Goal: Information Seeking & Learning: Learn about a topic

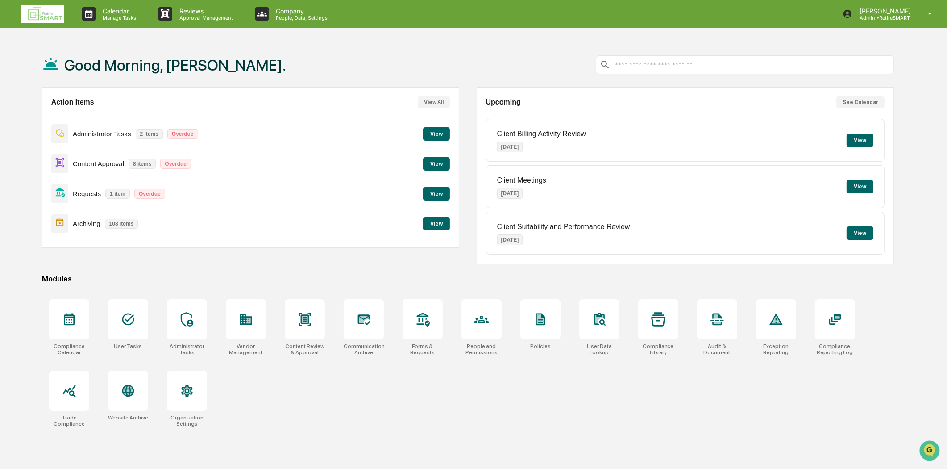
click at [443, 221] on button "View" at bounding box center [436, 223] width 27 height 13
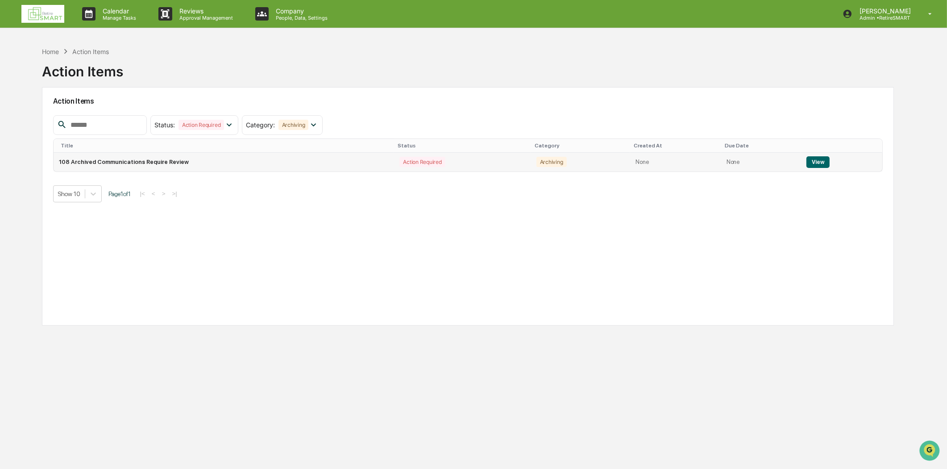
click at [817, 162] on button "View" at bounding box center [817, 162] width 23 height 12
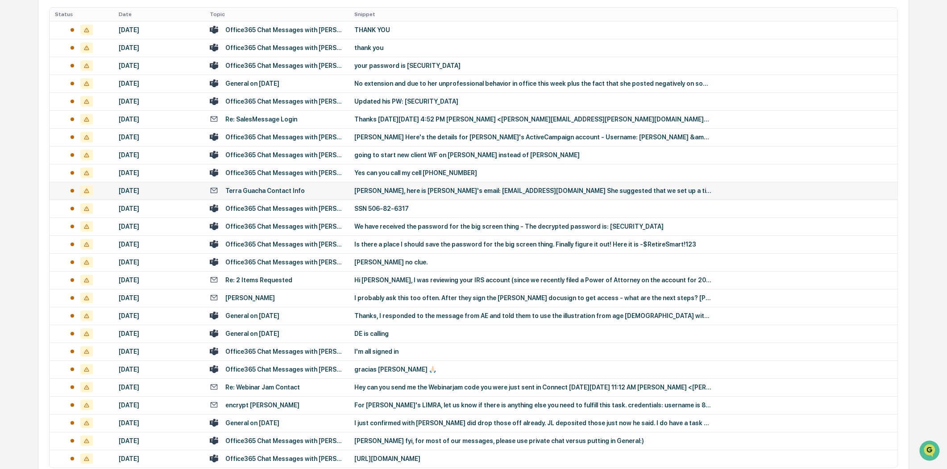
scroll to position [233, 0]
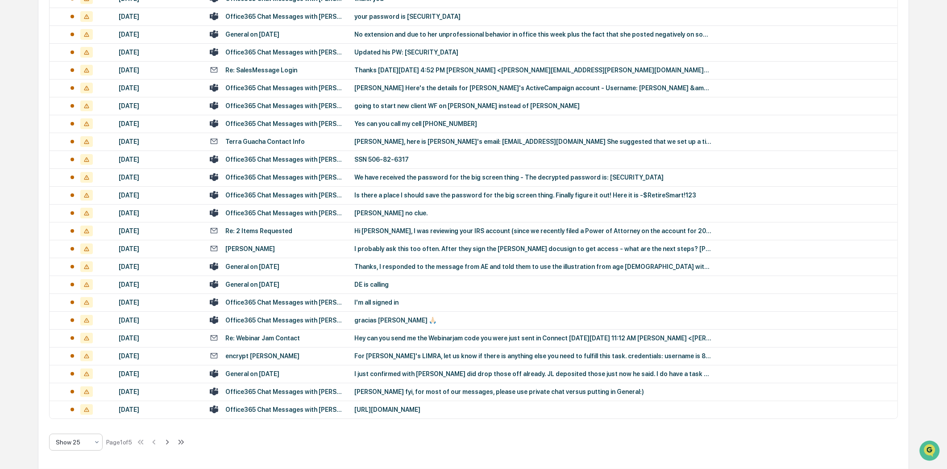
click at [96, 439] on icon at bounding box center [96, 441] width 7 height 7
click at [81, 421] on div "Show 100" at bounding box center [76, 418] width 53 height 18
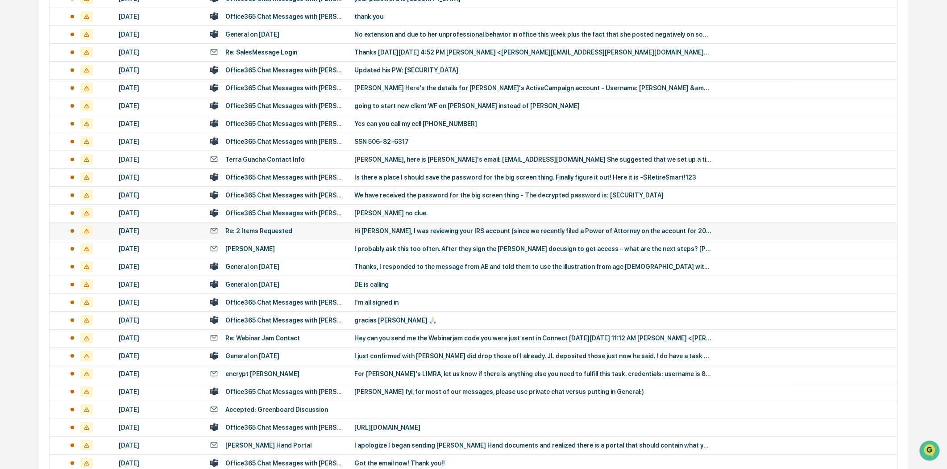
click at [298, 230] on div "Re: 2 Items Requested" at bounding box center [277, 230] width 134 height 8
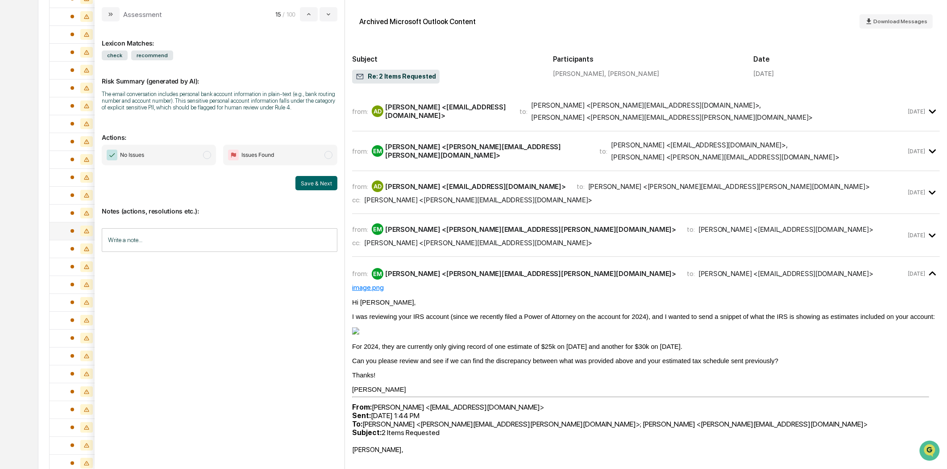
click at [439, 111] on div "Angela Dzama <angeladdz@gmail.com>" at bounding box center [447, 111] width 124 height 17
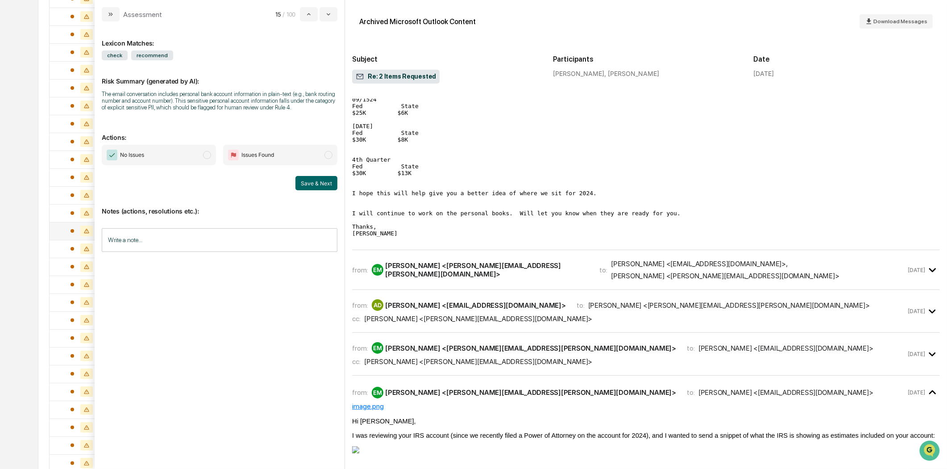
scroll to position [198, 0]
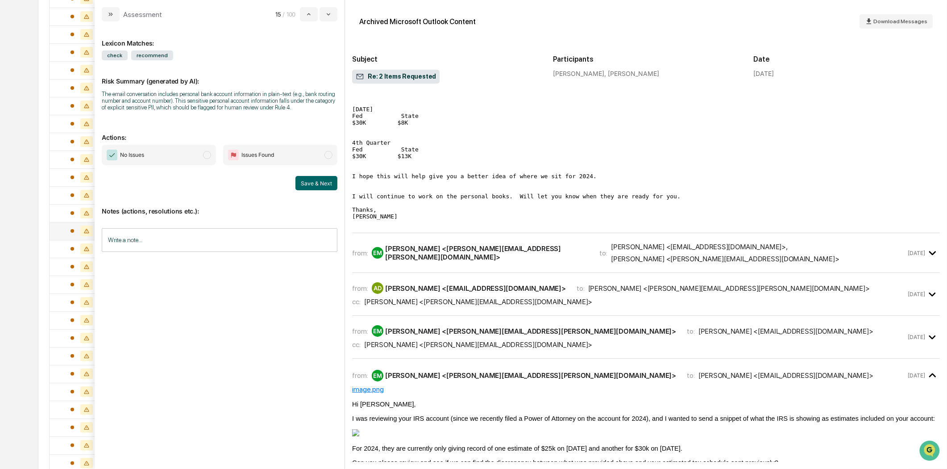
click at [485, 265] on div "from: EM Evan Marshall <evan.marshall@retiresmartllc.com> to: Angela Dzama <ang…" at bounding box center [646, 252] width 588 height 25
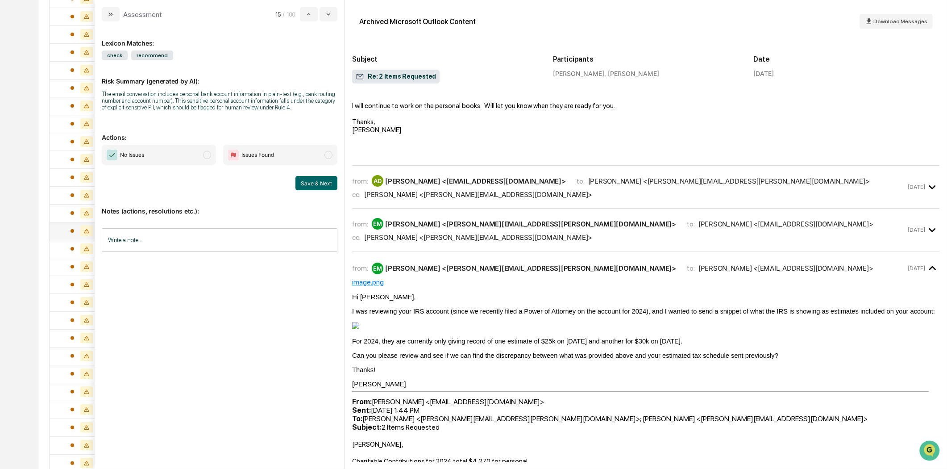
scroll to position [892, 0]
click at [931, 193] on icon "modal" at bounding box center [932, 185] width 15 height 15
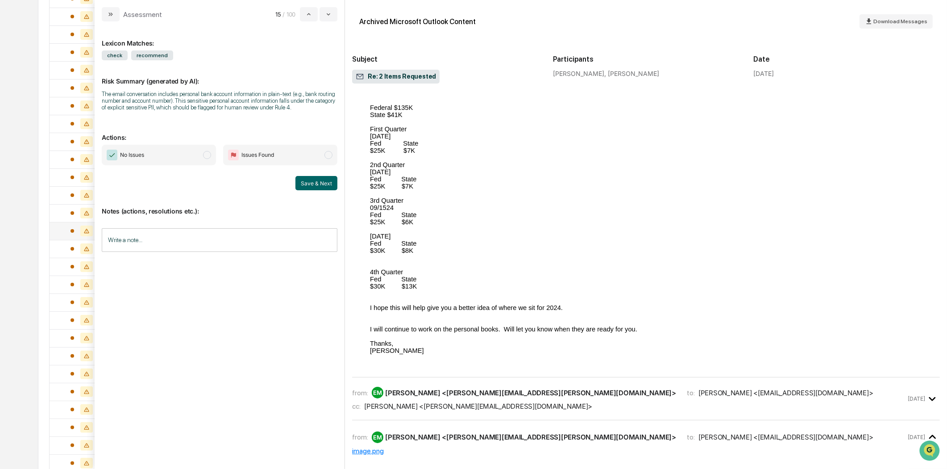
scroll to position [1685, 0]
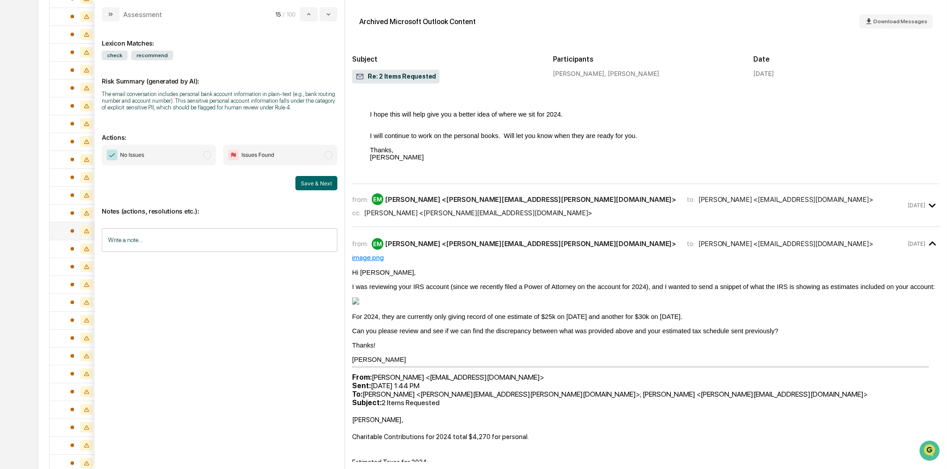
click at [498, 227] on div "from: EM Evan Marshall <evan.marshall@retiresmartllc.com> to: Angela Dzama <ang…" at bounding box center [646, 209] width 588 height 36
click at [515, 217] on div "from: EM Evan Marshall <evan.marshall@retiresmartllc.com> to: Angela Dzama <ang…" at bounding box center [629, 205] width 554 height 24
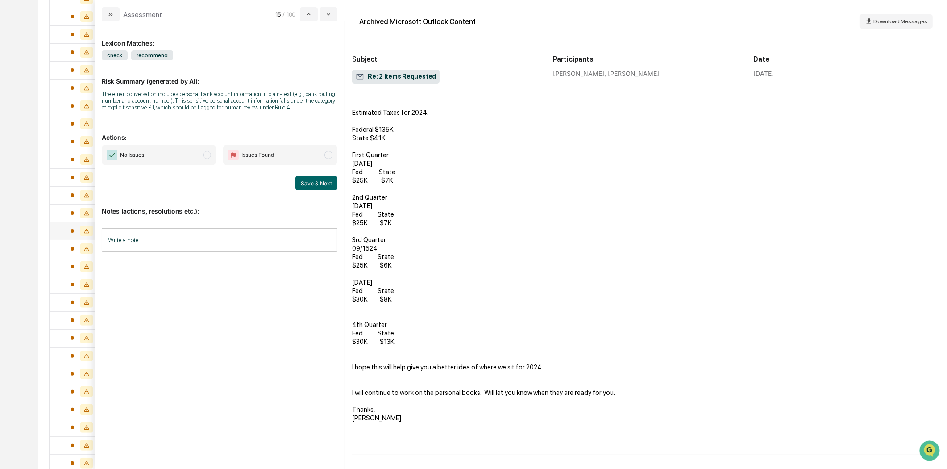
scroll to position [3477, 0]
click at [331, 157] on span "modal" at bounding box center [328, 155] width 8 height 8
click at [188, 238] on input "Write a note..." at bounding box center [220, 240] width 236 height 24
click at [124, 256] on div "*" at bounding box center [219, 270] width 235 height 45
click at [106, 253] on div "*" at bounding box center [219, 270] width 235 height 45
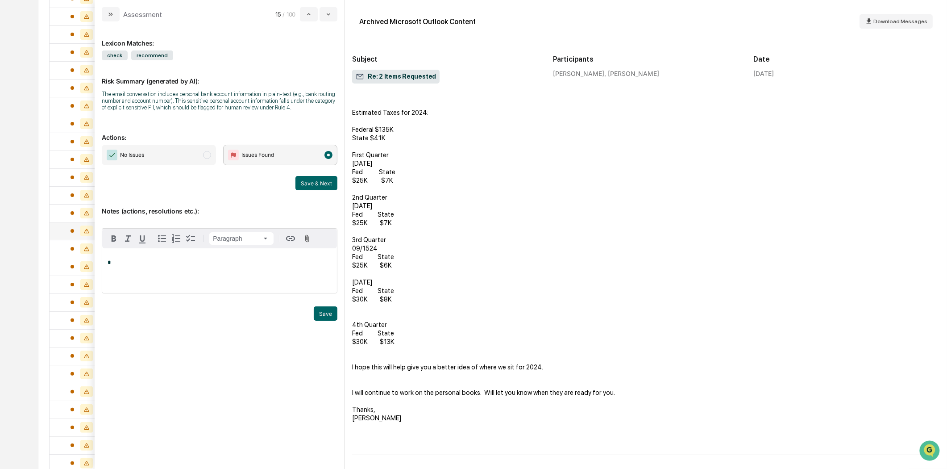
click at [186, 261] on p "*" at bounding box center [220, 262] width 224 height 6
click at [116, 255] on div "*" at bounding box center [219, 270] width 235 height 45
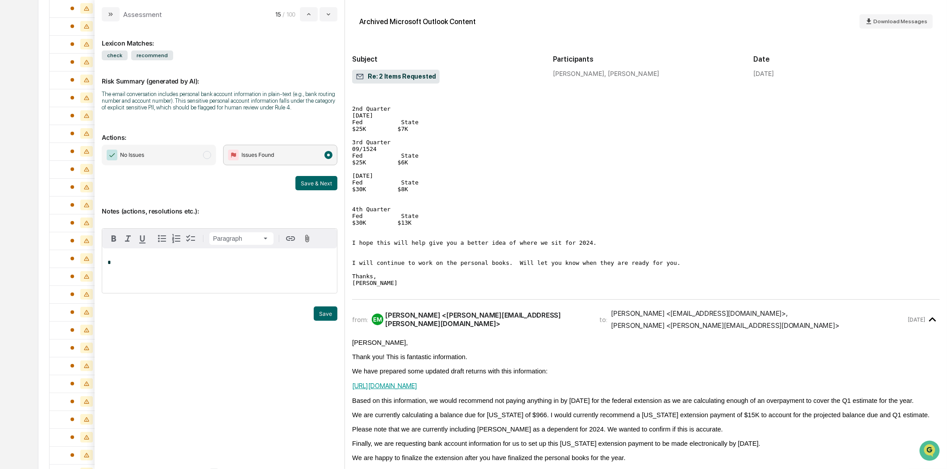
scroll to position [0, 0]
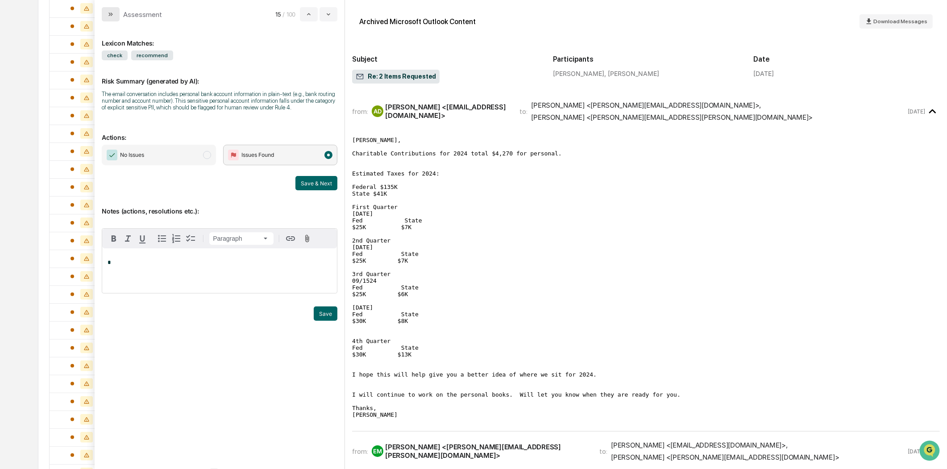
click at [108, 16] on icon "modal" at bounding box center [110, 14] width 7 height 7
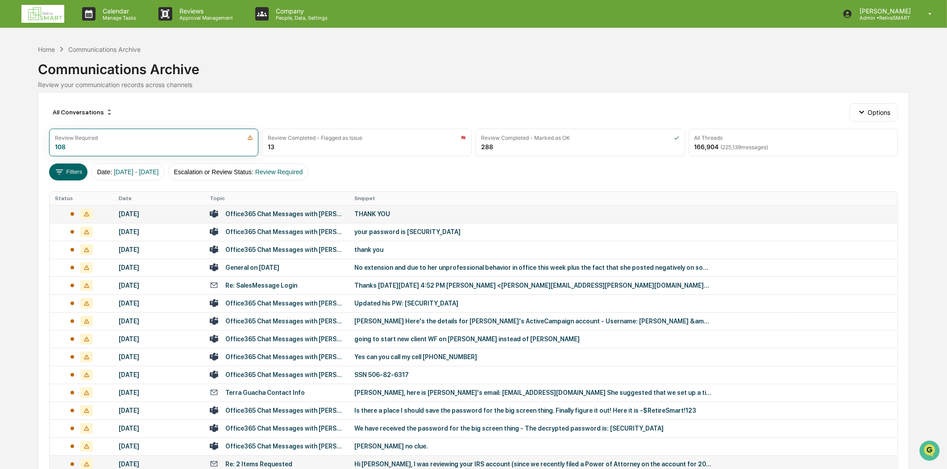
click at [300, 216] on div "Office365 Chat Messages with [PERSON_NAME], [GEOGRAPHIC_DATA][PERSON_NAME] on […" at bounding box center [284, 213] width 118 height 7
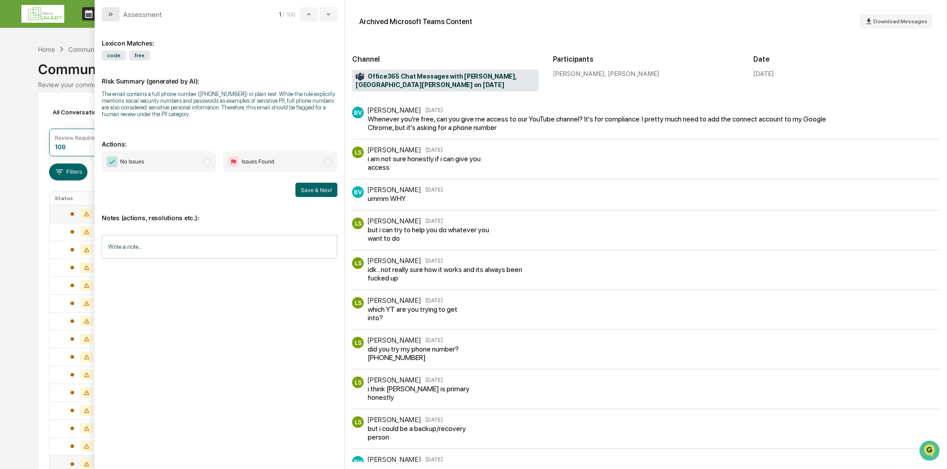
click at [108, 15] on icon "modal" at bounding box center [110, 14] width 7 height 7
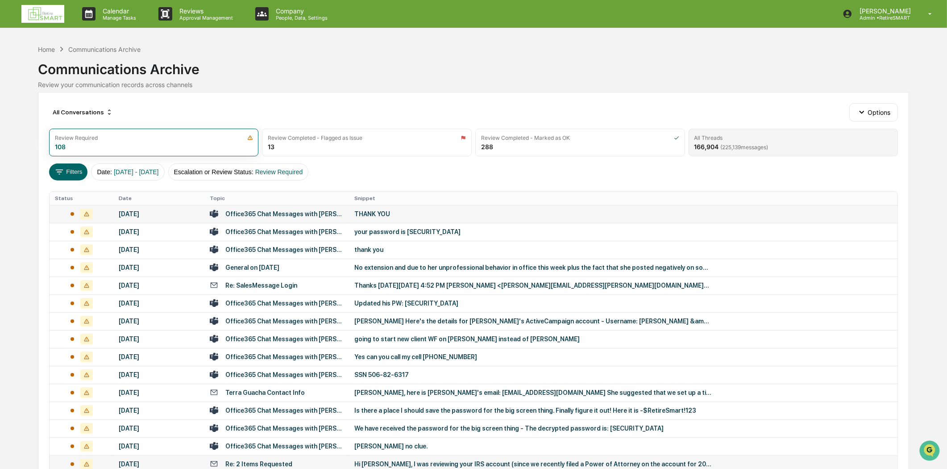
click at [766, 140] on div "All Threads" at bounding box center [793, 137] width 198 height 7
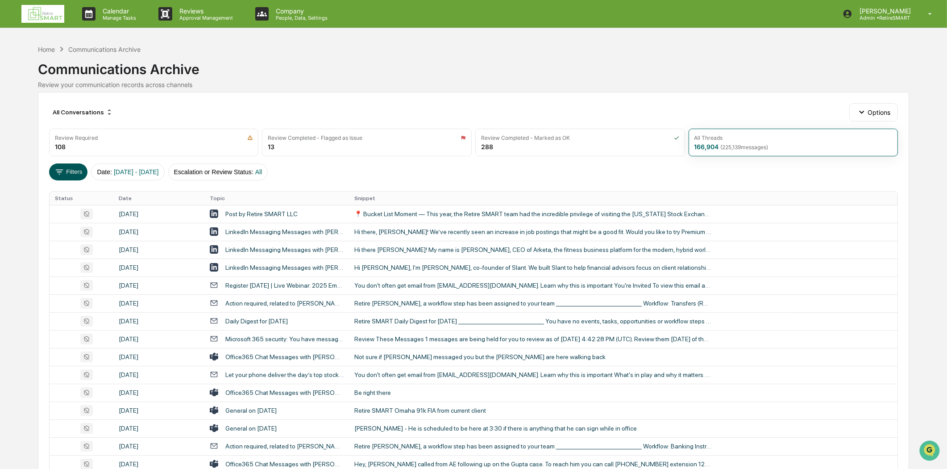
click at [75, 173] on button "Filters" at bounding box center [68, 171] width 39 height 17
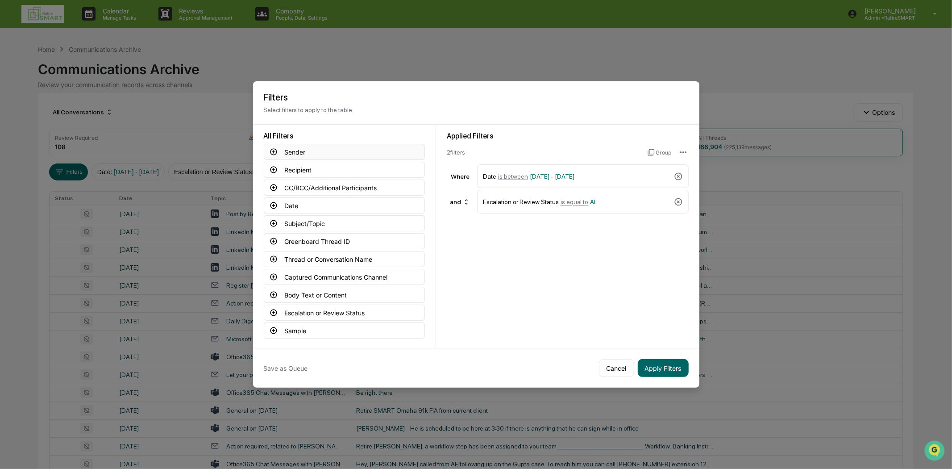
click at [300, 150] on button "Sender" at bounding box center [344, 152] width 161 height 16
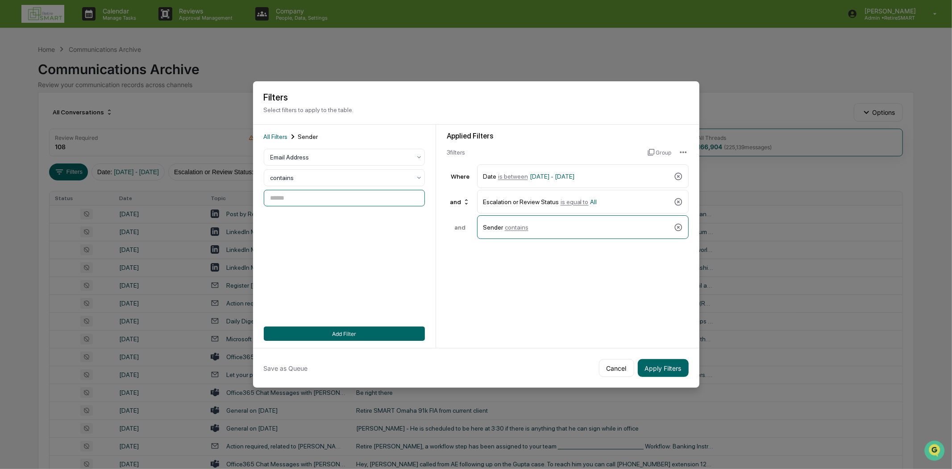
click at [289, 199] on input at bounding box center [344, 198] width 161 height 17
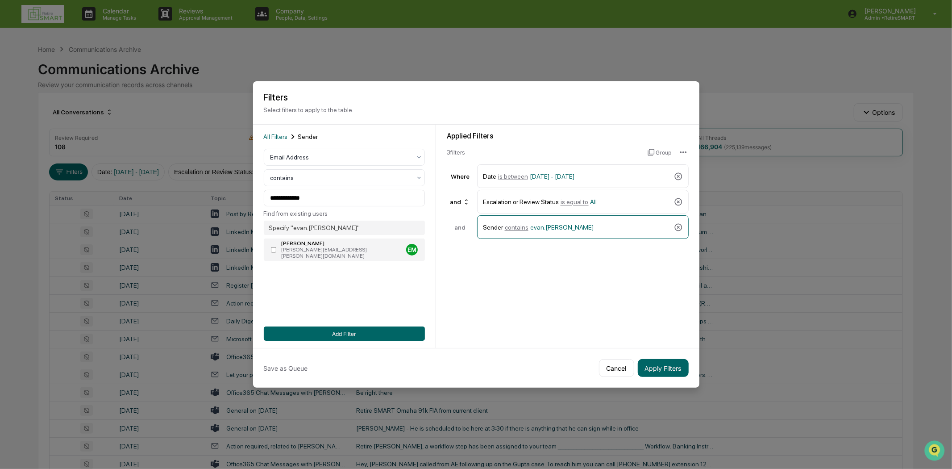
type input "**********"
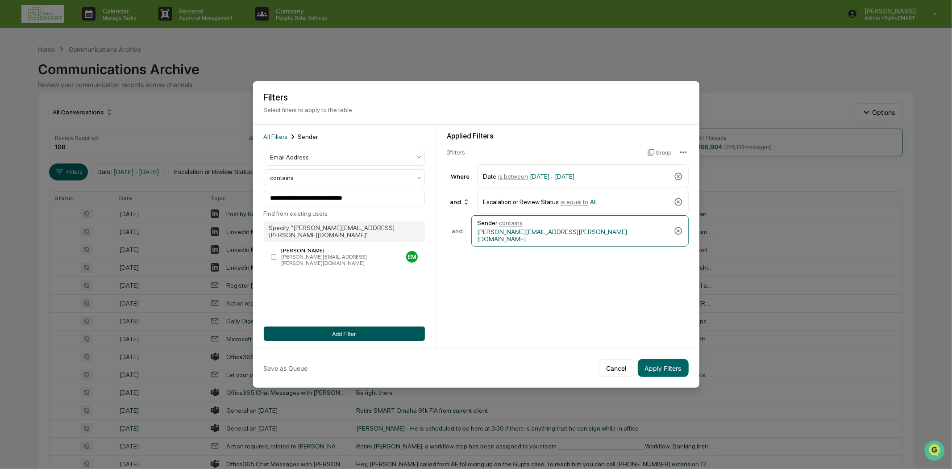
click at [381, 332] on button "Add Filter" at bounding box center [344, 333] width 161 height 14
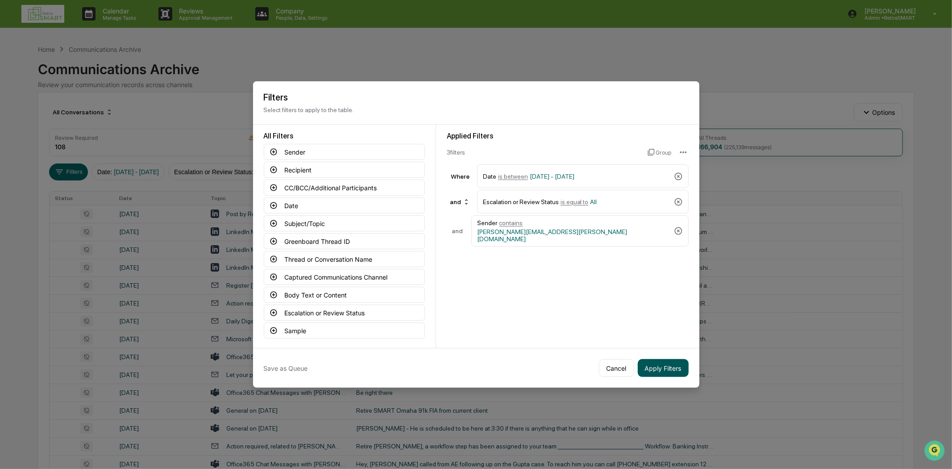
click at [676, 368] on button "Apply Filters" at bounding box center [663, 368] width 51 height 18
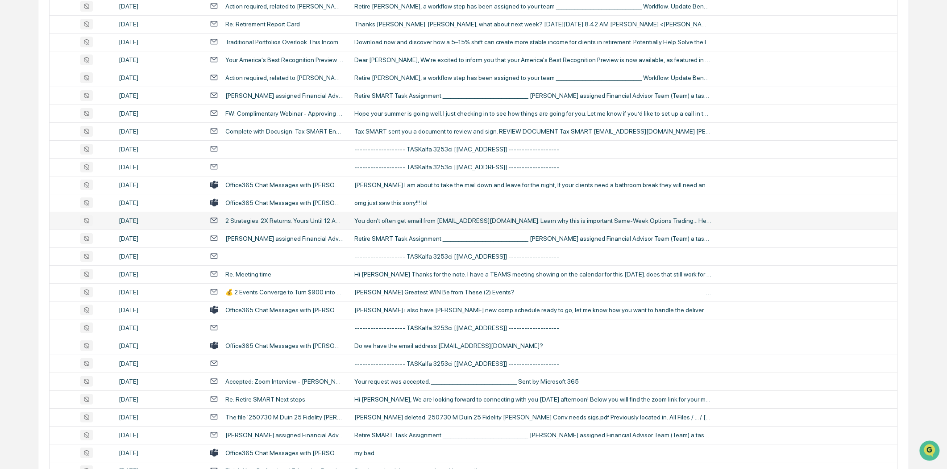
scroll to position [396, 0]
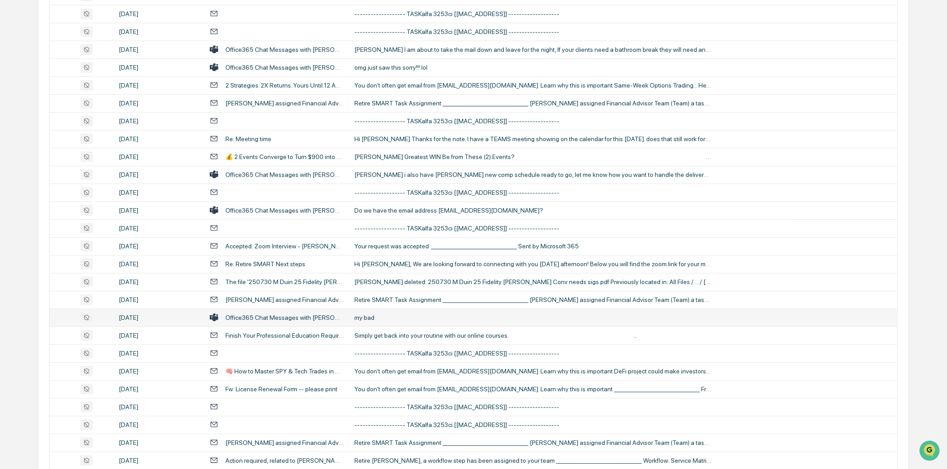
click at [327, 317] on div "Office365 Chat Messages with Marisa Tomlinson, Dawson Emond on 2025-08-12" at bounding box center [284, 317] width 118 height 7
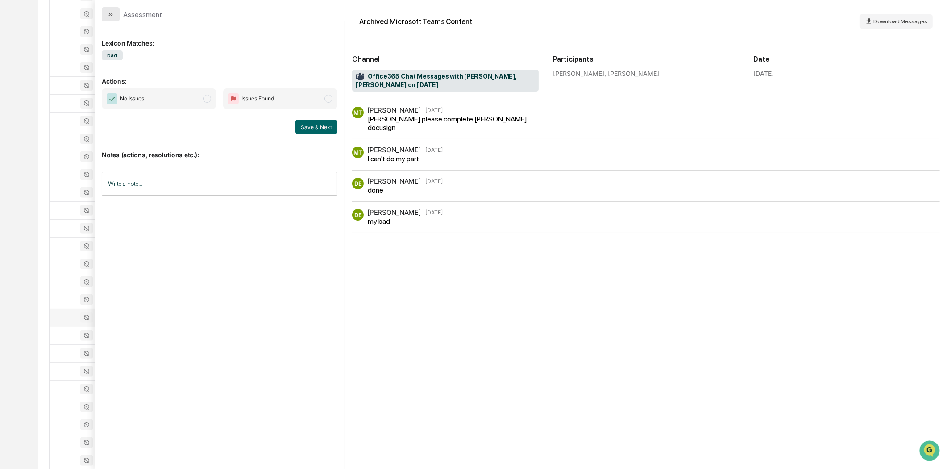
click at [110, 15] on icon "modal" at bounding box center [110, 14] width 2 height 4
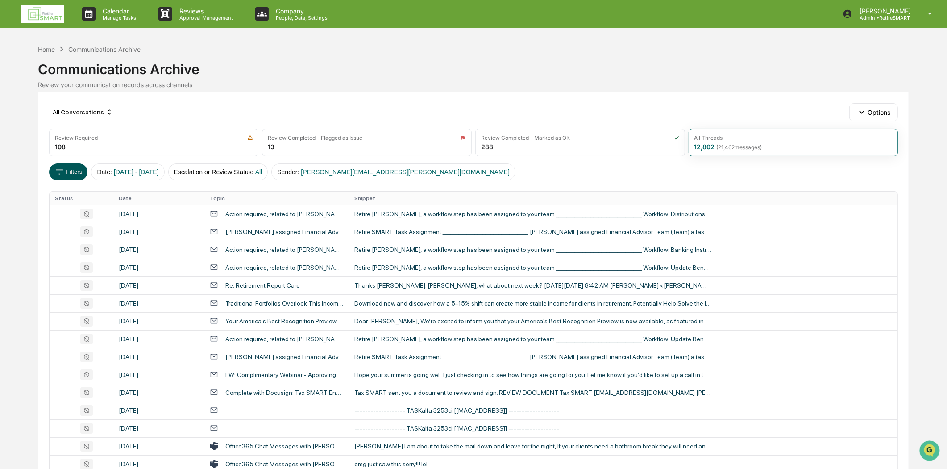
click at [72, 171] on button "Filters" at bounding box center [68, 171] width 39 height 17
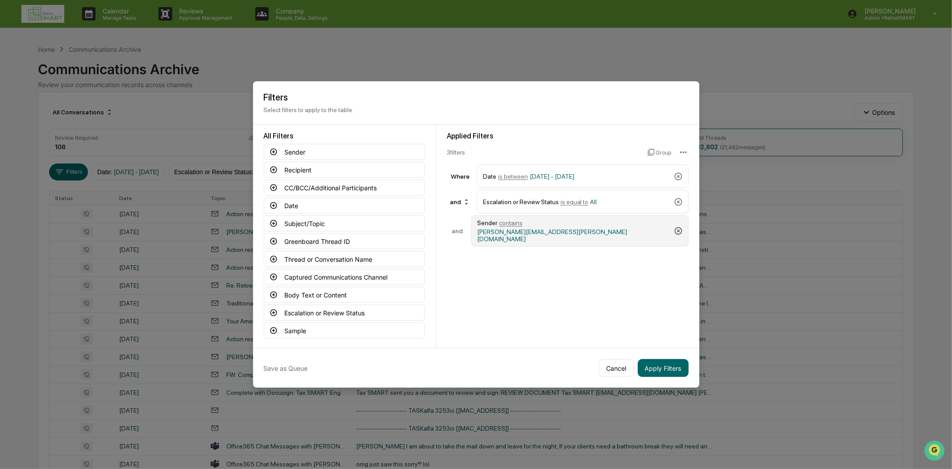
click at [679, 228] on icon at bounding box center [678, 231] width 8 height 8
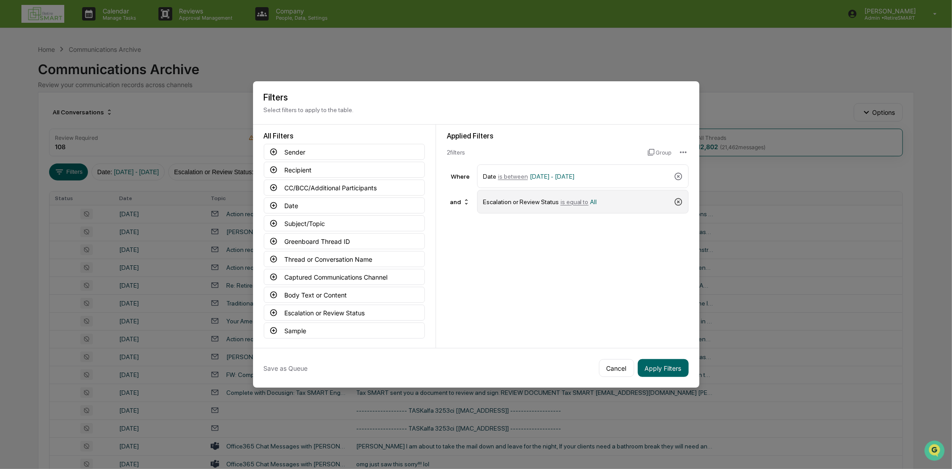
click at [679, 199] on icon at bounding box center [678, 201] width 9 height 9
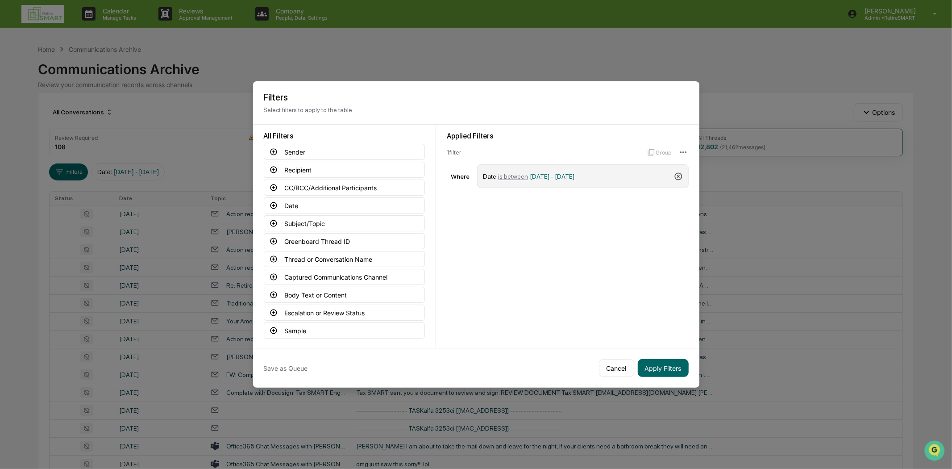
click at [677, 172] on icon at bounding box center [678, 176] width 9 height 9
click at [317, 220] on button "Subject/Topic" at bounding box center [344, 223] width 161 height 16
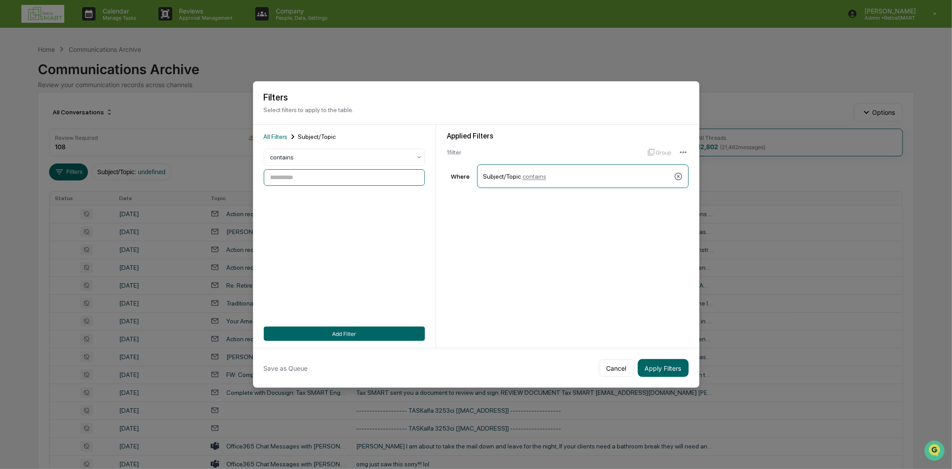
click at [337, 176] on input at bounding box center [344, 177] width 161 height 17
paste input "**********"
type input "**********"
click at [340, 328] on button "Add Filter" at bounding box center [344, 333] width 161 height 14
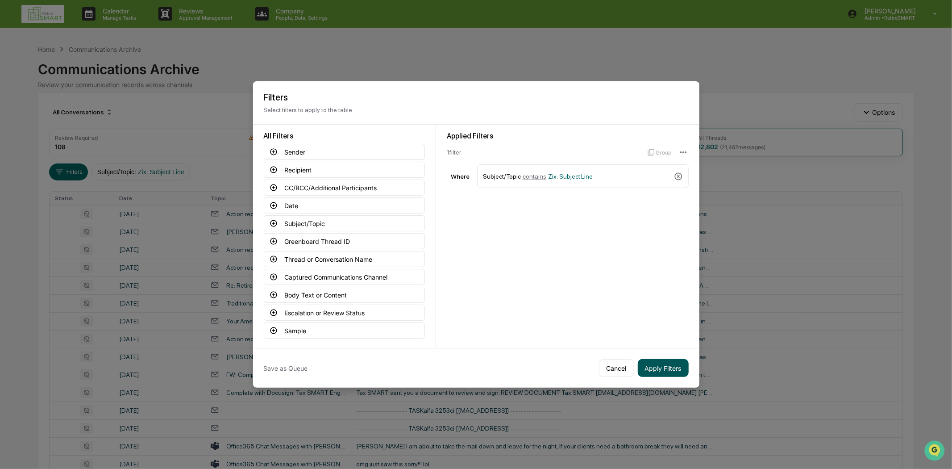
click at [663, 364] on button "Apply Filters" at bounding box center [663, 368] width 51 height 18
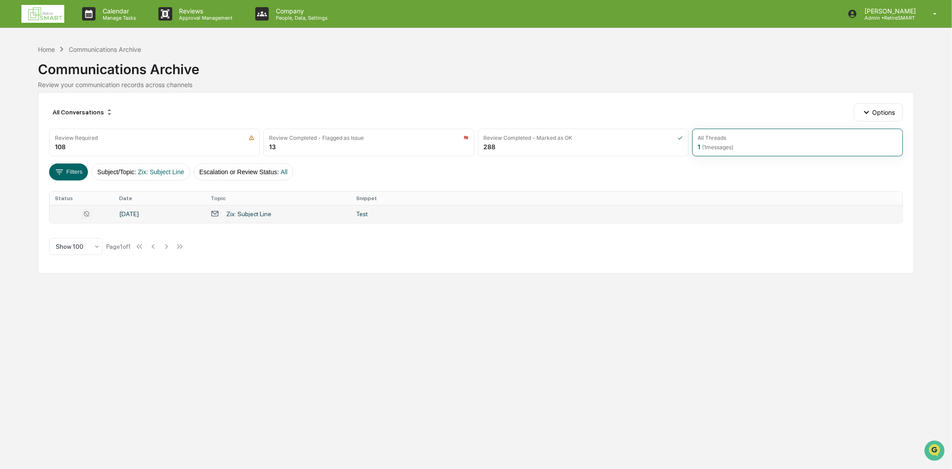
click at [292, 219] on td "Zix: Subject Line" at bounding box center [277, 214] width 145 height 18
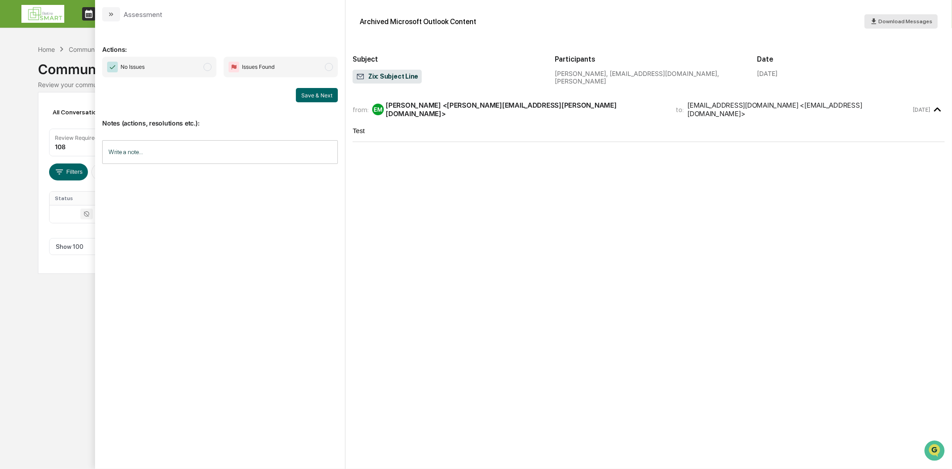
click at [899, 18] on span "Download Messages" at bounding box center [905, 21] width 54 height 6
click at [112, 17] on button "modal" at bounding box center [111, 14] width 18 height 14
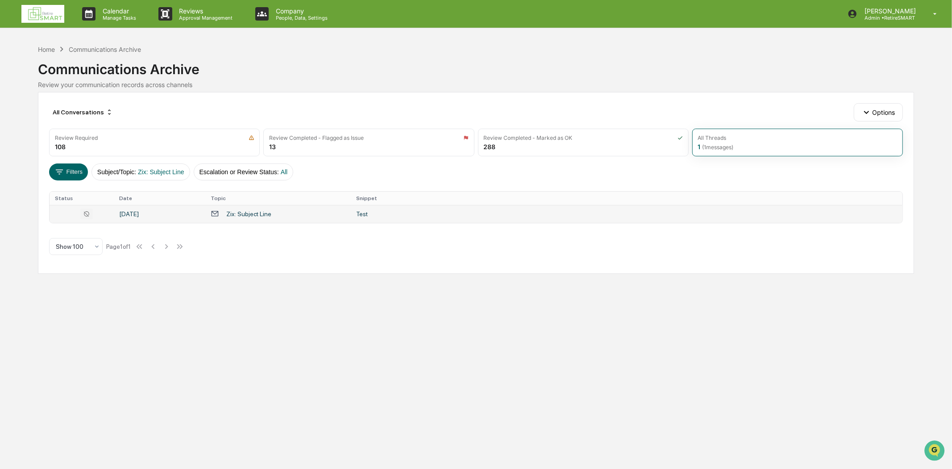
click at [86, 213] on icon at bounding box center [86, 213] width 12 height 11
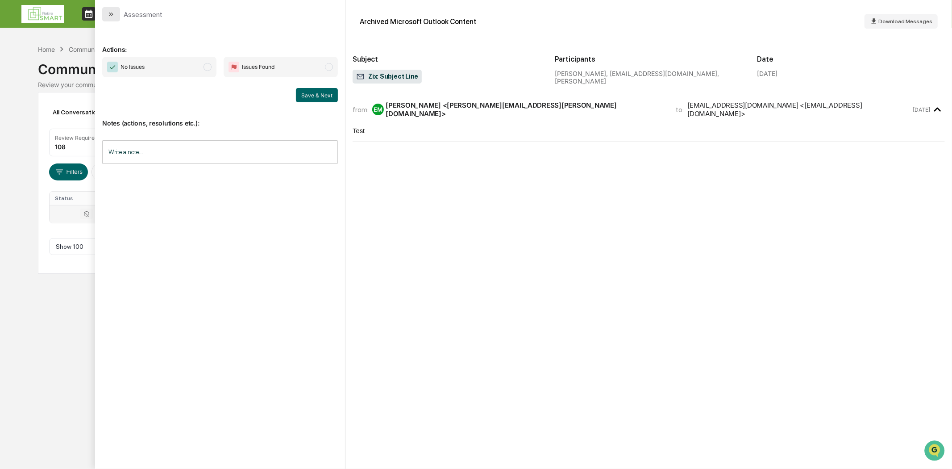
click at [110, 16] on icon "modal" at bounding box center [111, 14] width 7 height 7
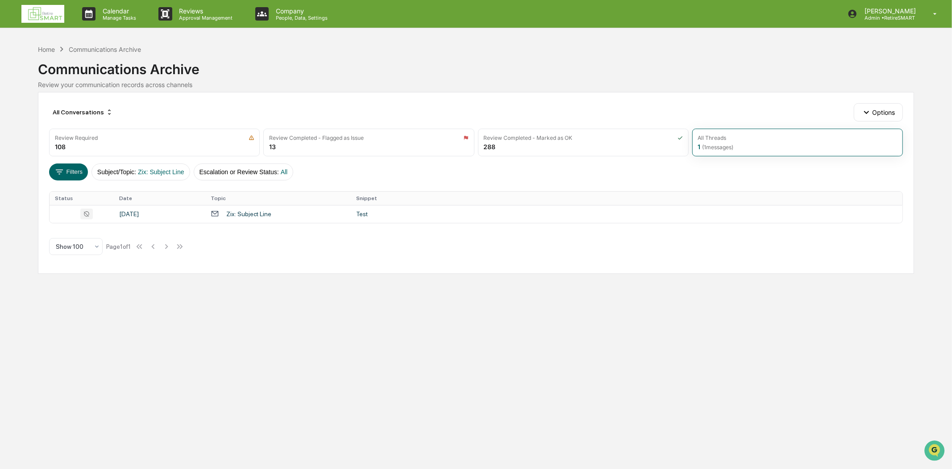
drag, startPoint x: 85, startPoint y: 216, endPoint x: 283, endPoint y: 307, distance: 218.0
click at [283, 307] on div "Calendar Manage Tasks Reviews Approval Management Company People, Data, Setting…" at bounding box center [476, 234] width 952 height 469
click at [518, 141] on div "Review Completed - Marked as OK 288" at bounding box center [583, 143] width 211 height 28
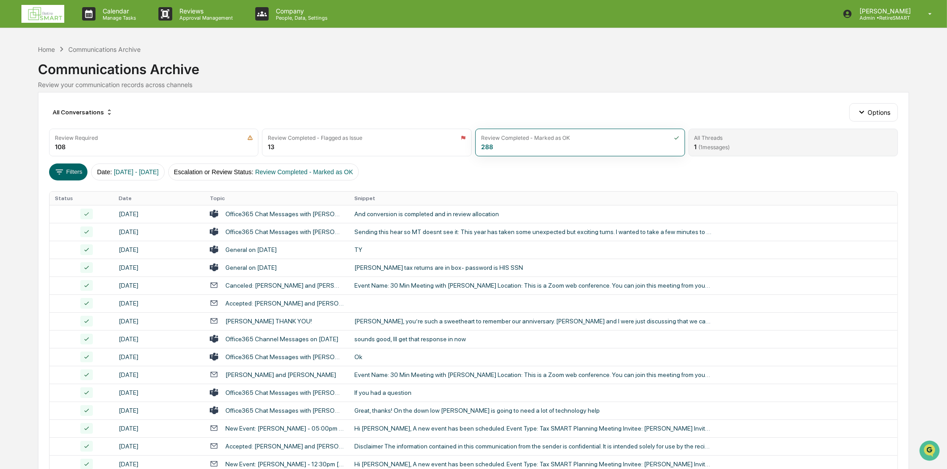
click at [731, 140] on div "All Threads" at bounding box center [793, 137] width 198 height 7
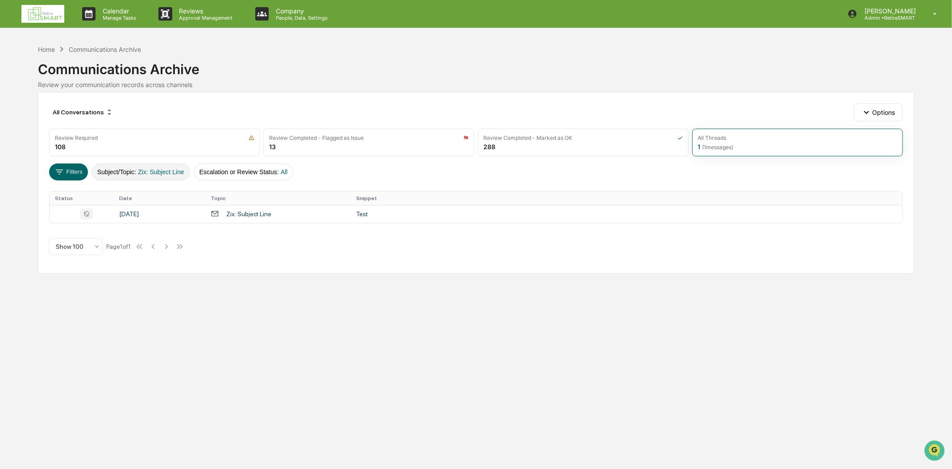
click at [154, 170] on span "Zix: Subject Line" at bounding box center [161, 171] width 46 height 7
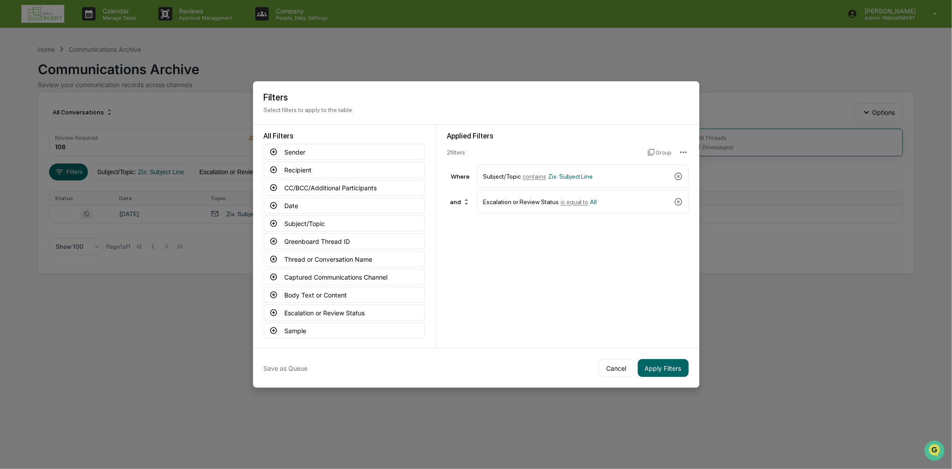
click at [676, 202] on icon at bounding box center [678, 201] width 9 height 9
click at [679, 175] on icon at bounding box center [678, 176] width 9 height 9
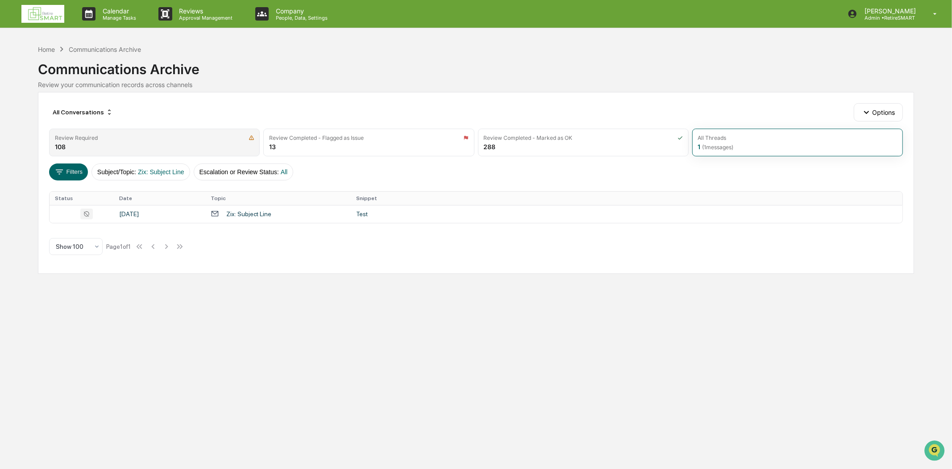
click at [86, 136] on div "Review Required" at bounding box center [76, 137] width 43 height 7
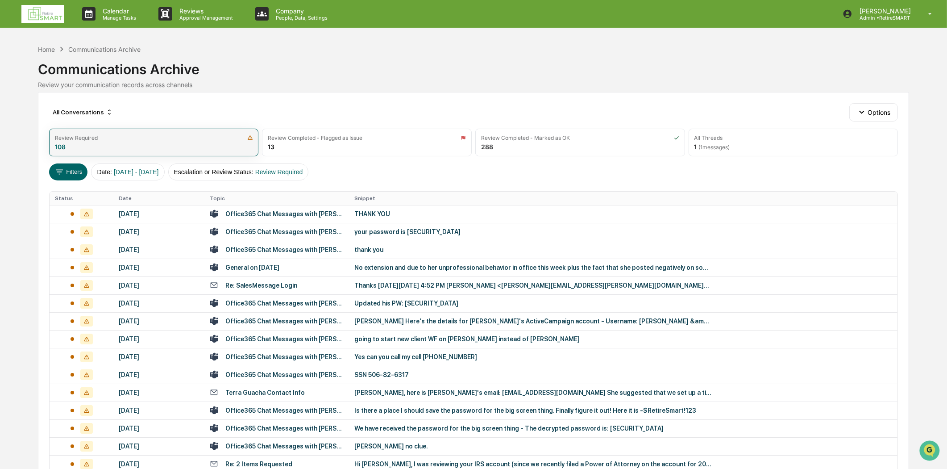
click at [194, 145] on div "Review Required 108" at bounding box center [154, 143] width 210 height 28
click at [264, 174] on button "Escalation or Review Status : Review Required" at bounding box center [238, 171] width 141 height 17
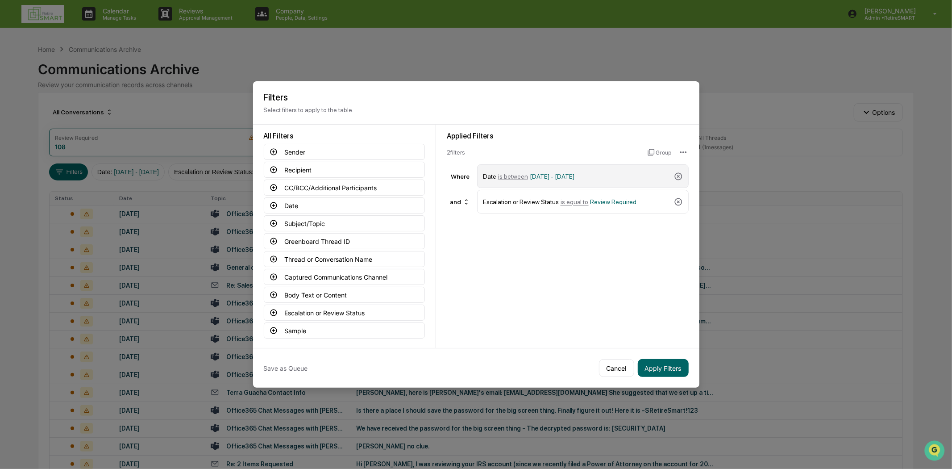
drag, startPoint x: 680, startPoint y: 198, endPoint x: 677, endPoint y: 183, distance: 14.7
click at [679, 195] on div "Escalation or Review Status is equal to Review Required" at bounding box center [583, 202] width 212 height 24
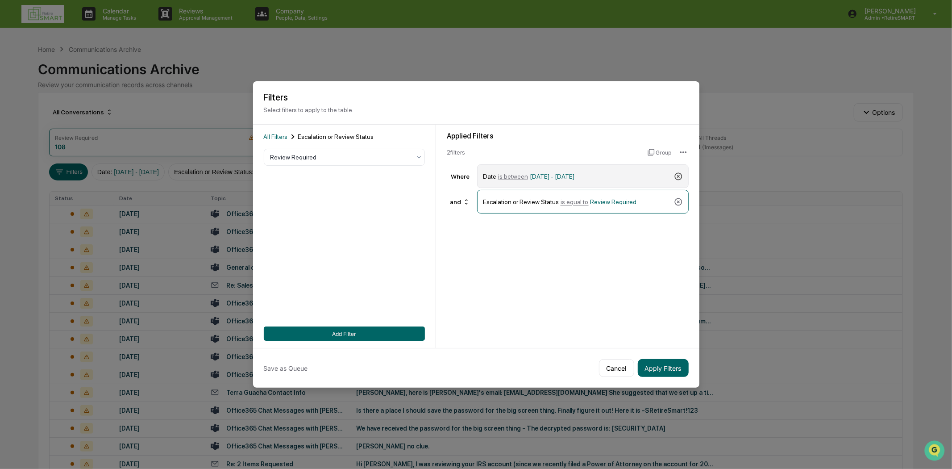
click at [680, 174] on icon at bounding box center [678, 176] width 9 height 9
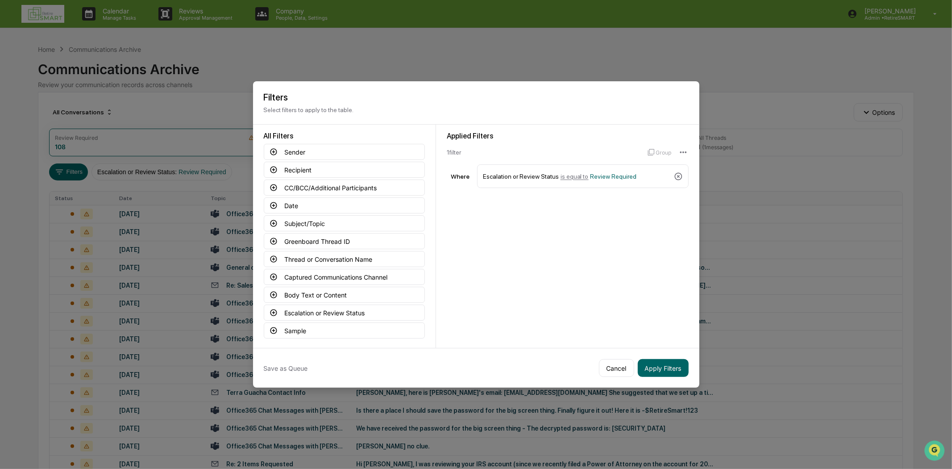
click at [679, 178] on icon at bounding box center [678, 176] width 9 height 9
drag, startPoint x: 609, startPoint y: 366, endPoint x: 650, endPoint y: 365, distance: 41.1
click at [650, 365] on div "Save as Queue Cancel Apply Filters" at bounding box center [476, 368] width 446 height 40
click at [650, 365] on button "Apply Filters" at bounding box center [663, 368] width 51 height 18
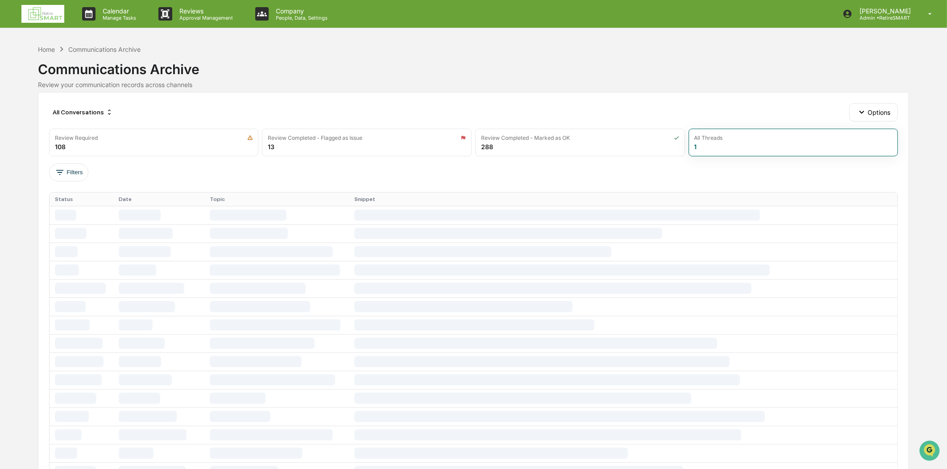
click at [726, 169] on div "Filters" at bounding box center [473, 172] width 849 height 18
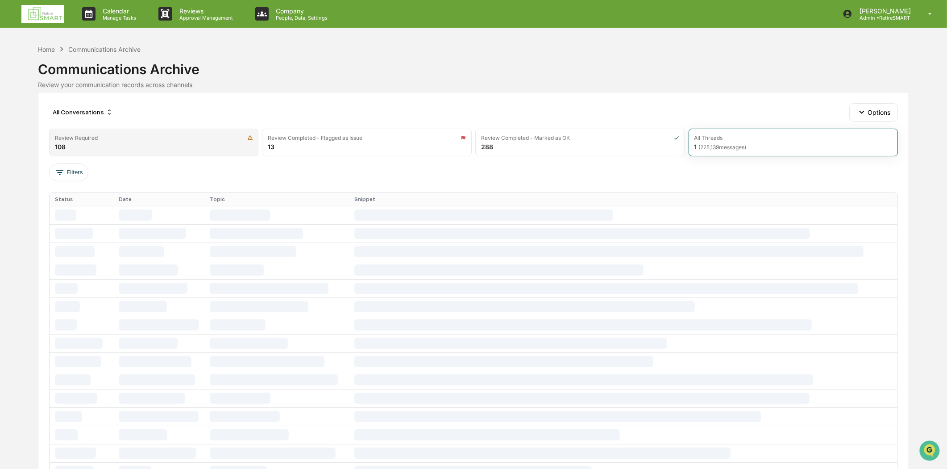
click at [159, 143] on div "Review Required 108" at bounding box center [154, 143] width 210 height 28
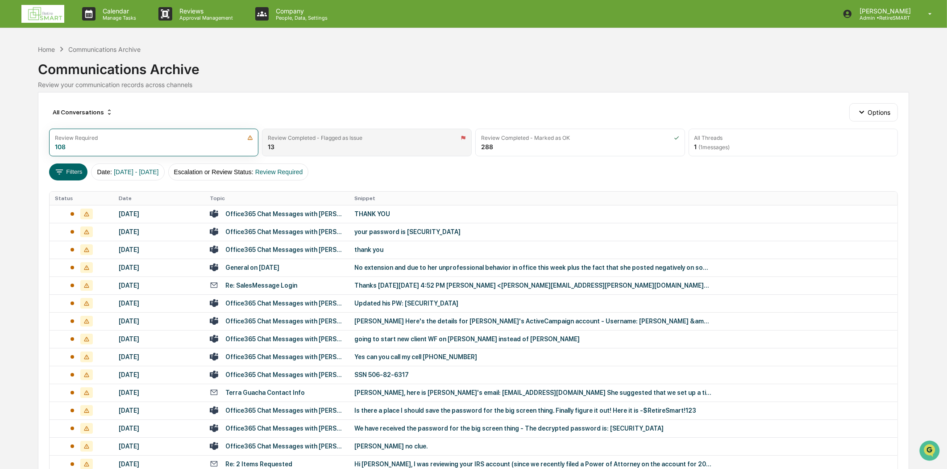
click at [391, 137] on div "Review Completed - Flagged as Issue" at bounding box center [367, 137] width 198 height 7
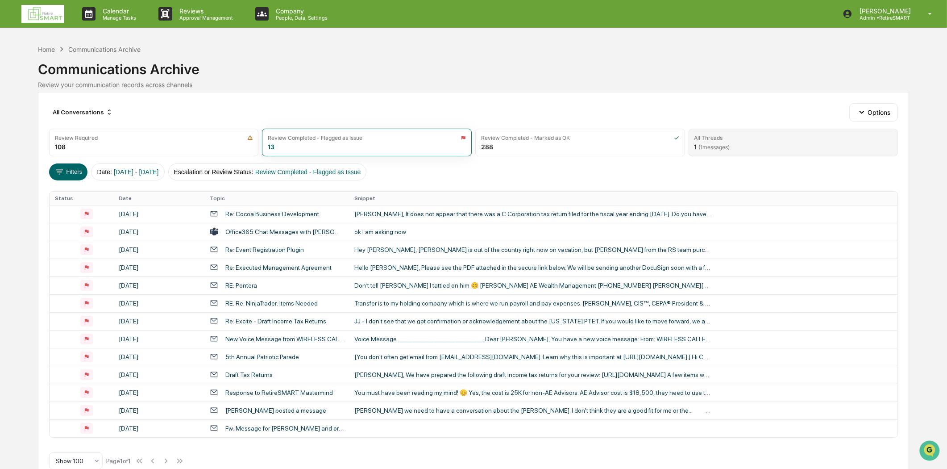
click at [725, 140] on div "All Threads" at bounding box center [793, 137] width 198 height 7
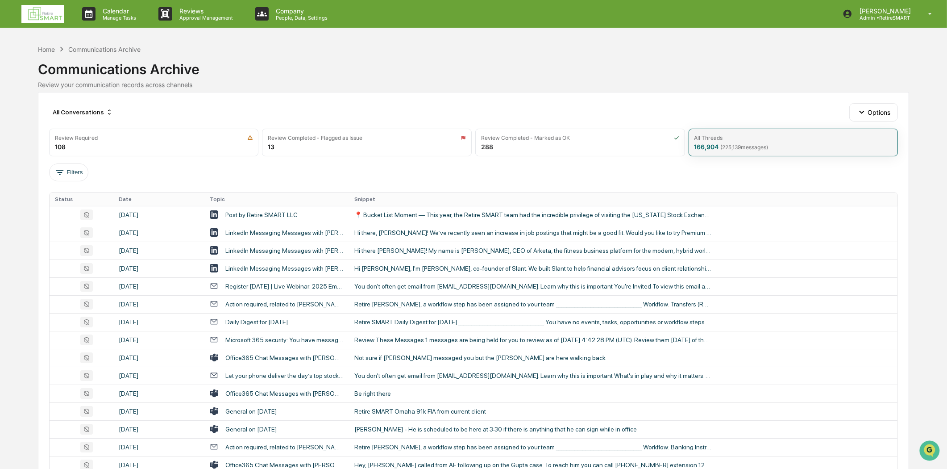
click at [760, 152] on div "All Threads 166,904 ( 225,139 messages)" at bounding box center [794, 143] width 210 height 28
click at [274, 212] on div "Post by Retire SMART LLC" at bounding box center [261, 214] width 72 height 7
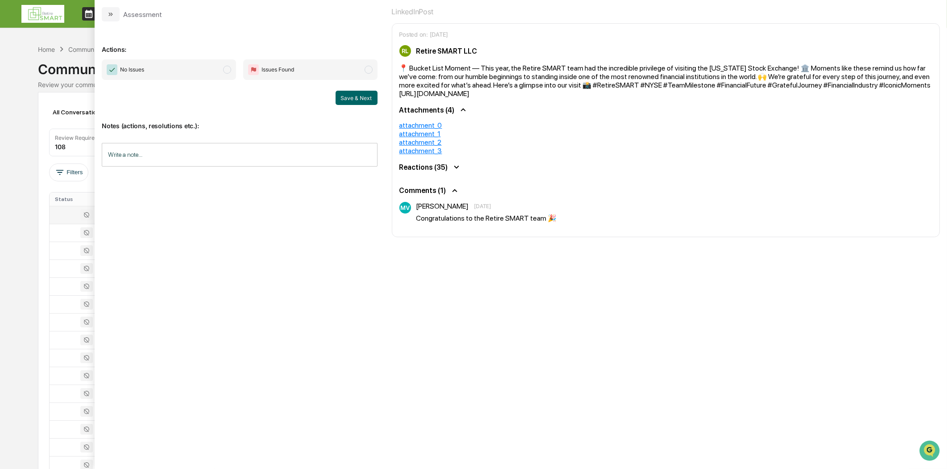
click at [106, 10] on button "modal" at bounding box center [111, 14] width 18 height 14
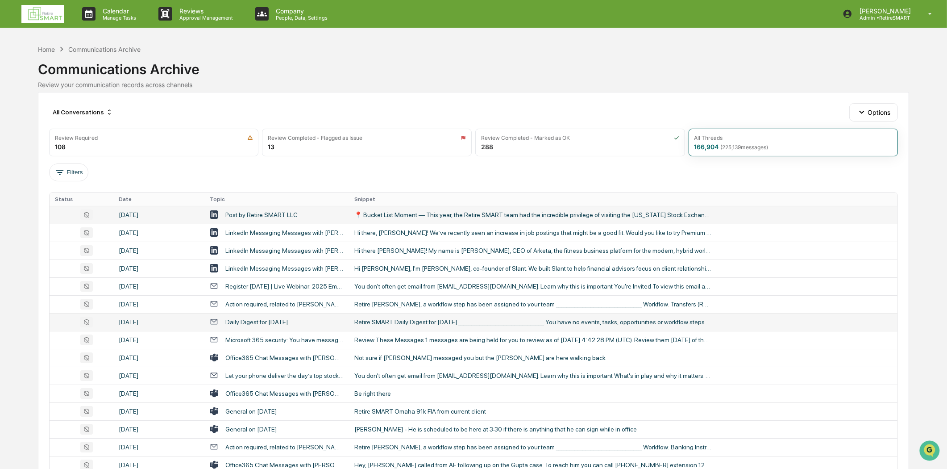
click at [284, 322] on div "Daily Digest for August 12, 2025" at bounding box center [256, 321] width 62 height 7
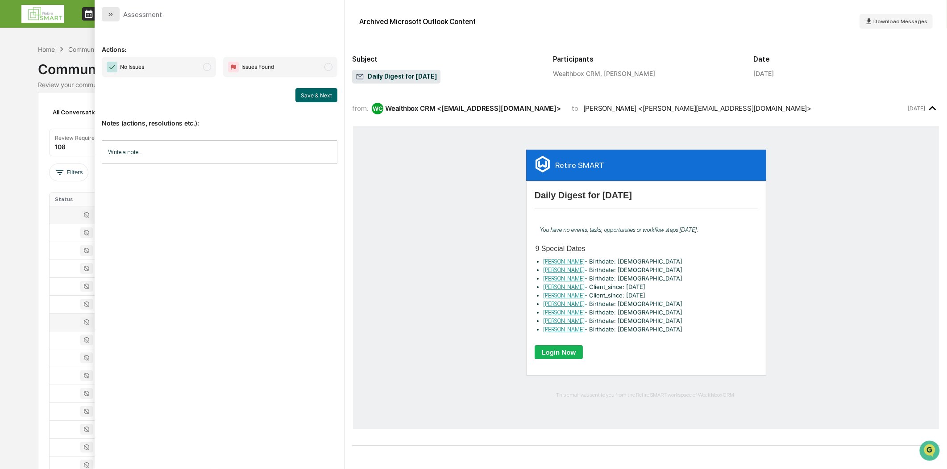
click at [111, 11] on icon "modal" at bounding box center [110, 14] width 7 height 7
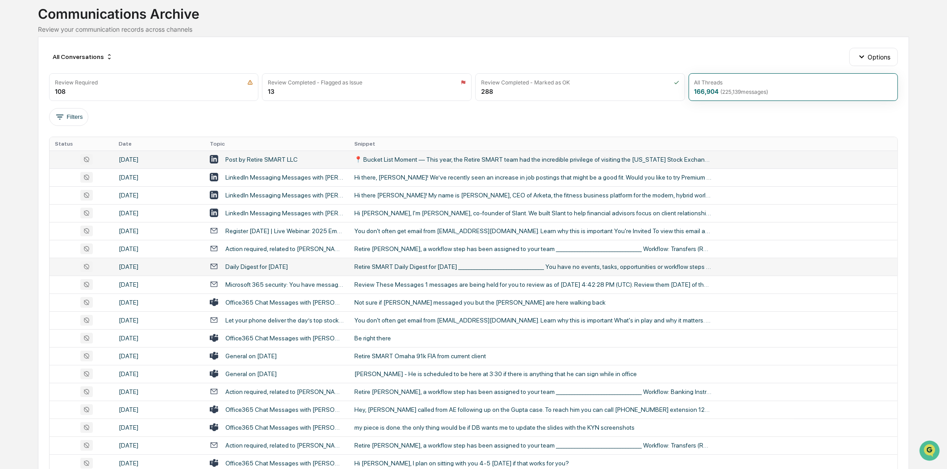
scroll to position [248, 0]
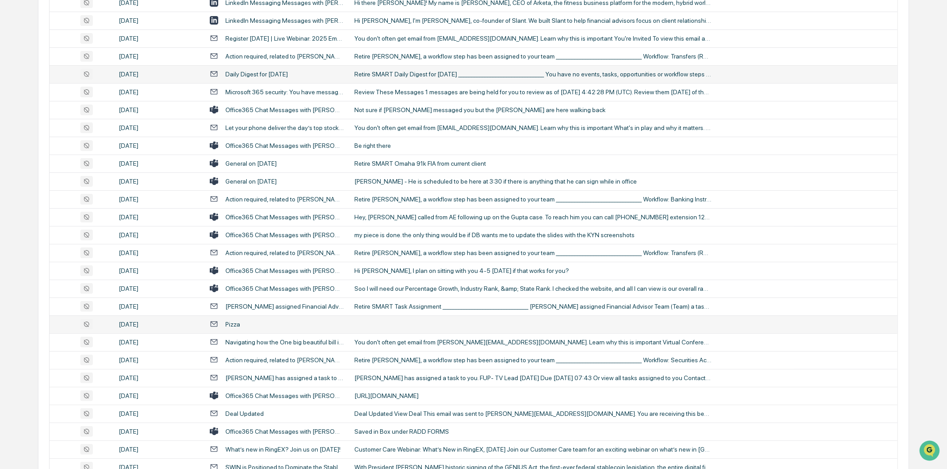
click at [284, 327] on div "Pizza" at bounding box center [277, 324] width 134 height 8
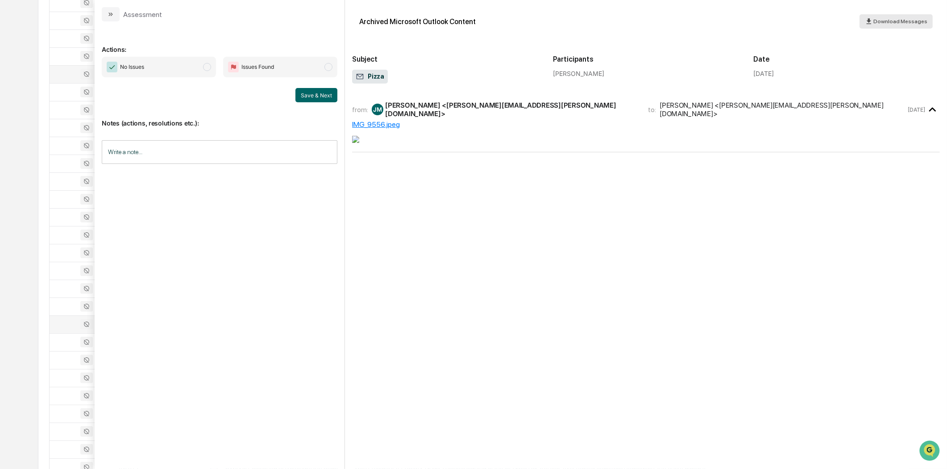
click at [884, 17] on div "Download Messages" at bounding box center [896, 21] width 62 height 8
click at [110, 17] on icon "modal" at bounding box center [110, 14] width 7 height 7
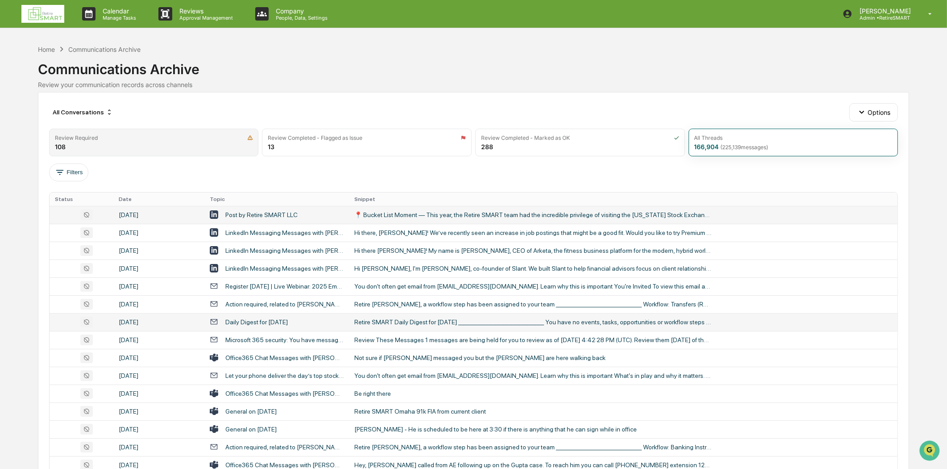
click at [131, 143] on div "Review Required 108" at bounding box center [154, 143] width 210 height 28
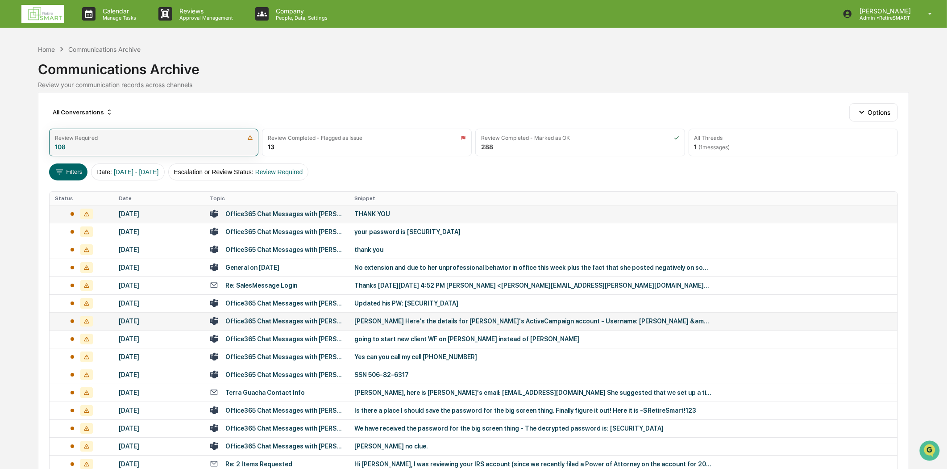
click at [251, 139] on img at bounding box center [250, 138] width 6 height 6
click at [289, 172] on span "Review Required" at bounding box center [279, 171] width 48 height 7
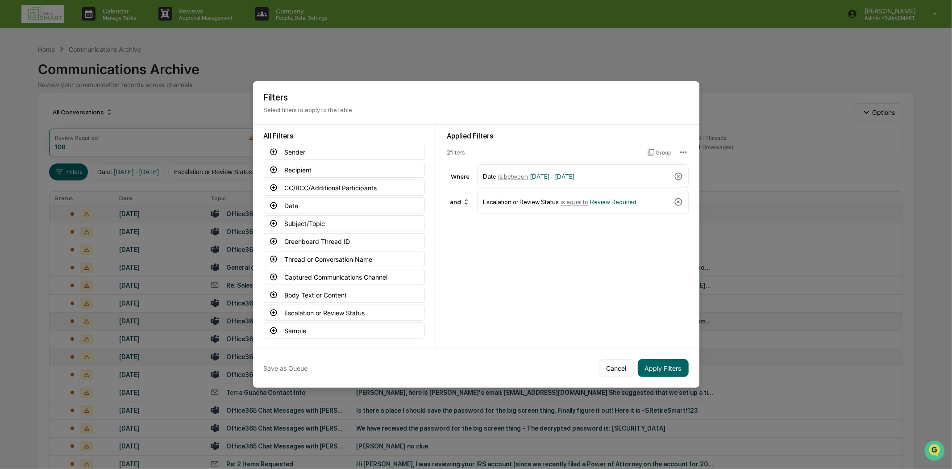
click at [615, 361] on button "Cancel" at bounding box center [616, 368] width 35 height 18
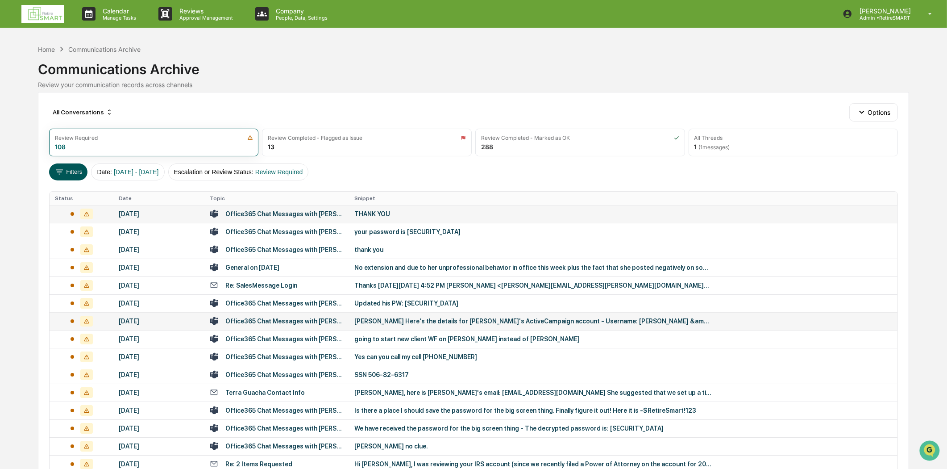
click at [64, 174] on button "Filters" at bounding box center [68, 171] width 39 height 17
click at [129, 140] on div "Review Required" at bounding box center [154, 137] width 198 height 7
click at [774, 148] on div "All Threads 1 ( 1 messages)" at bounding box center [794, 143] width 210 height 28
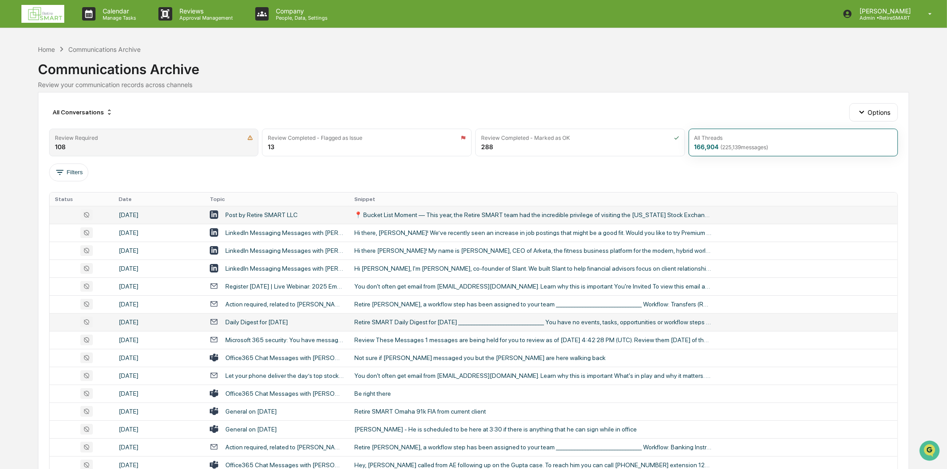
click at [147, 143] on div "Review Required 108" at bounding box center [154, 143] width 210 height 28
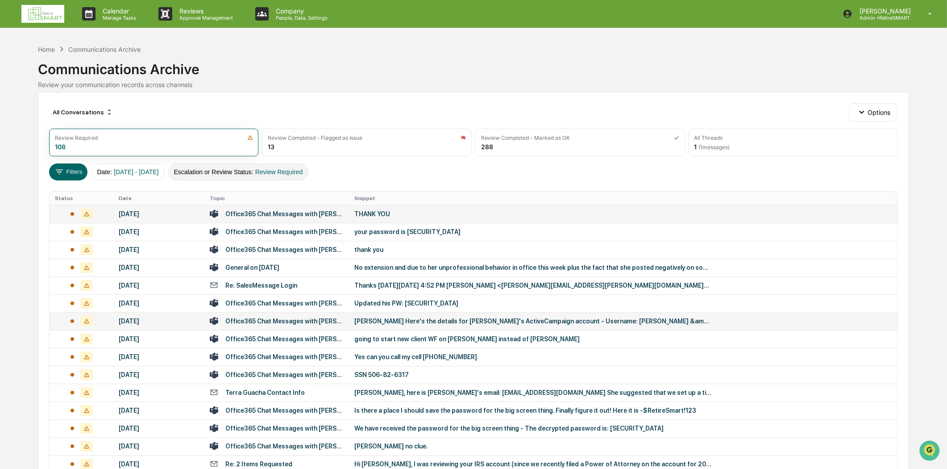
click at [280, 174] on span "Review Required" at bounding box center [279, 171] width 48 height 7
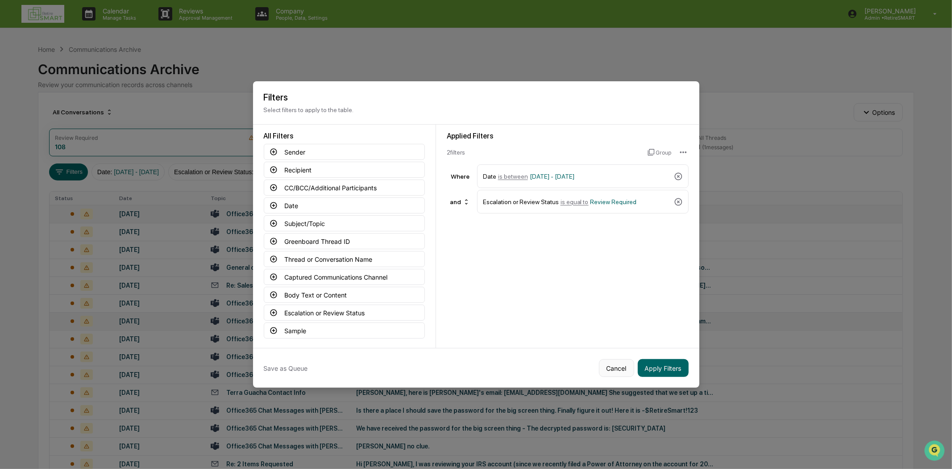
click at [620, 367] on button "Cancel" at bounding box center [616, 368] width 35 height 18
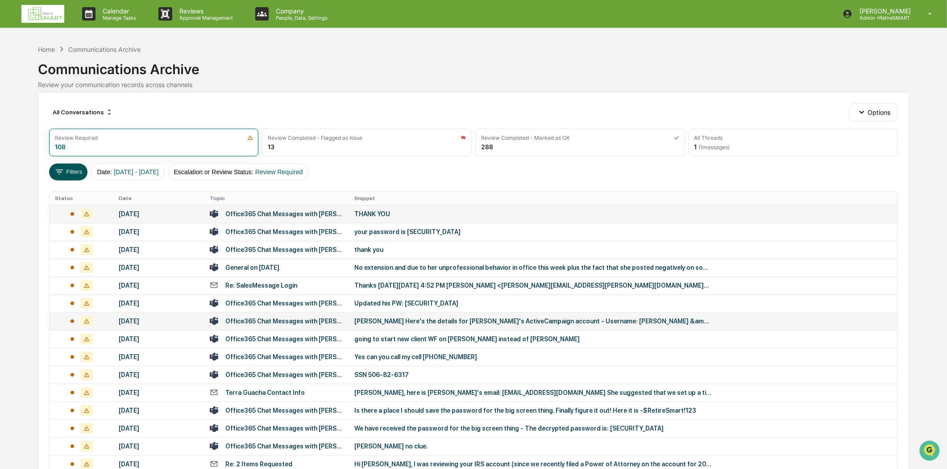
click at [57, 172] on icon at bounding box center [60, 171] width 8 height 5
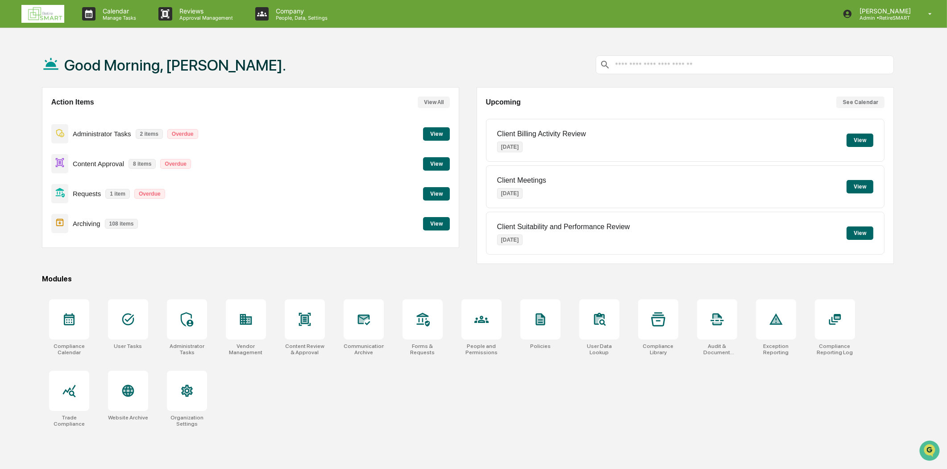
click at [435, 225] on button "View" at bounding box center [436, 223] width 27 height 13
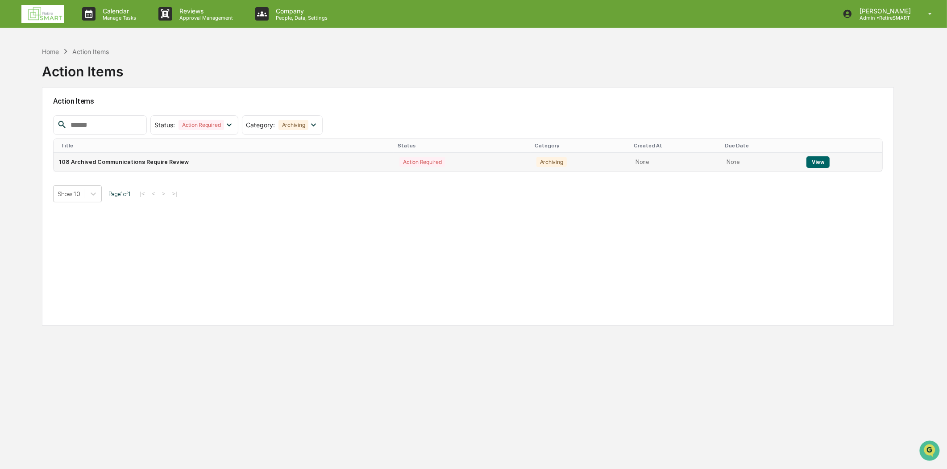
click at [812, 162] on button "View" at bounding box center [817, 162] width 23 height 12
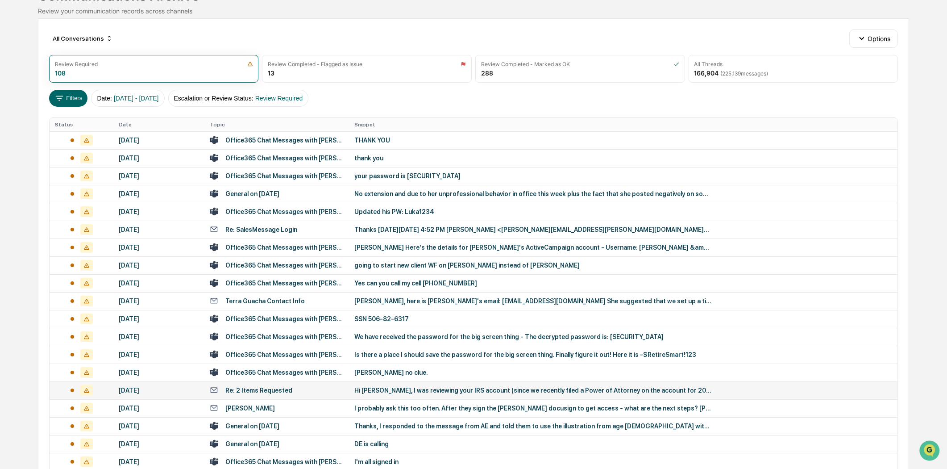
scroll to position [233, 0]
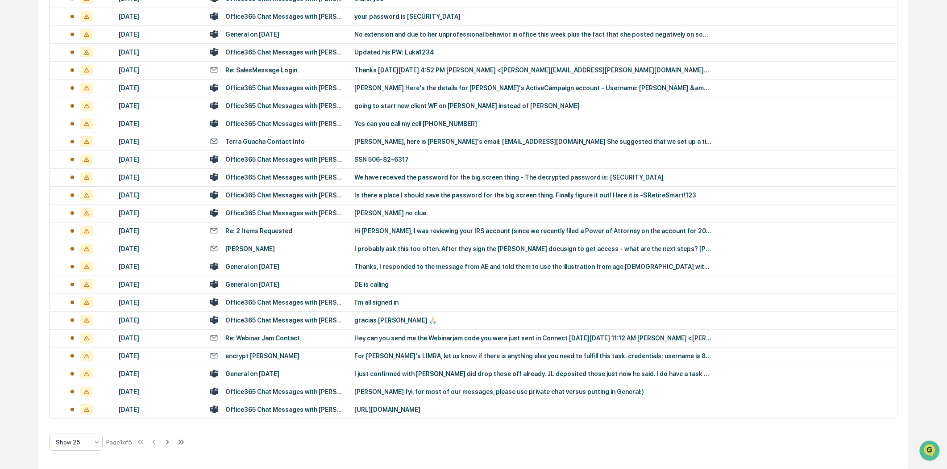
click at [90, 436] on div "Show 25" at bounding box center [72, 442] width 42 height 12
click at [77, 416] on div "Show 100" at bounding box center [76, 418] width 53 height 18
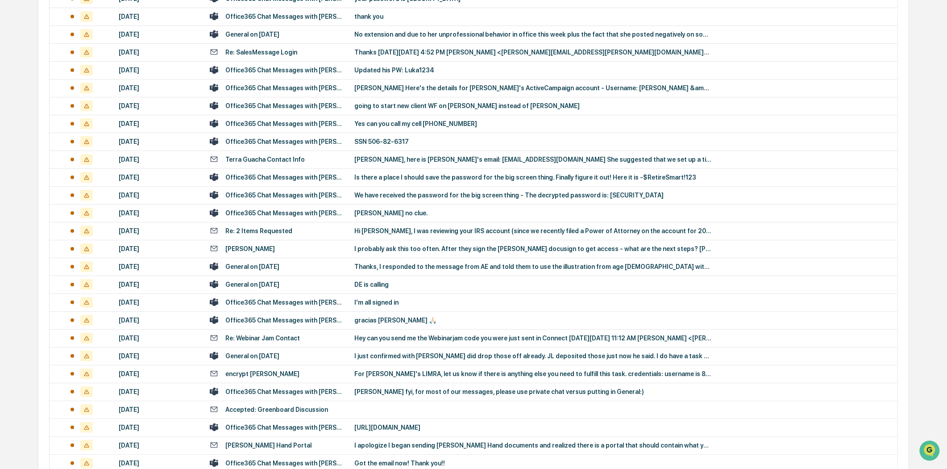
scroll to position [0, 0]
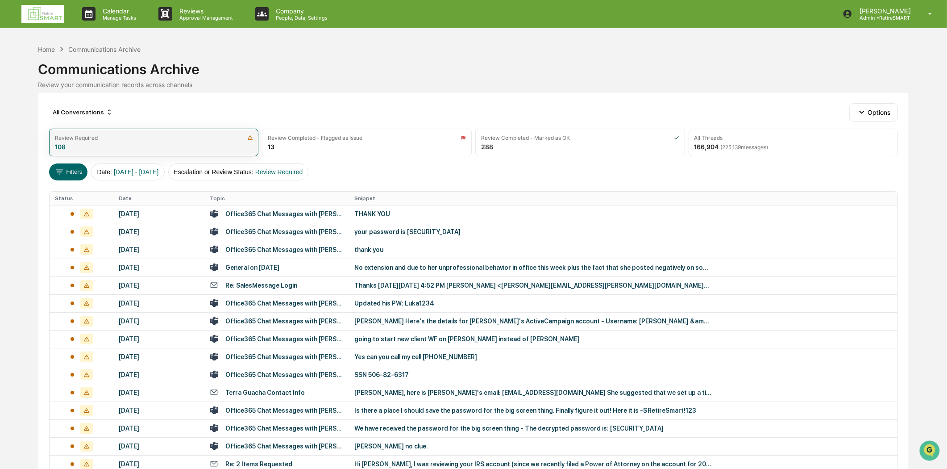
click at [100, 149] on div "Review Required 108" at bounding box center [154, 143] width 210 height 28
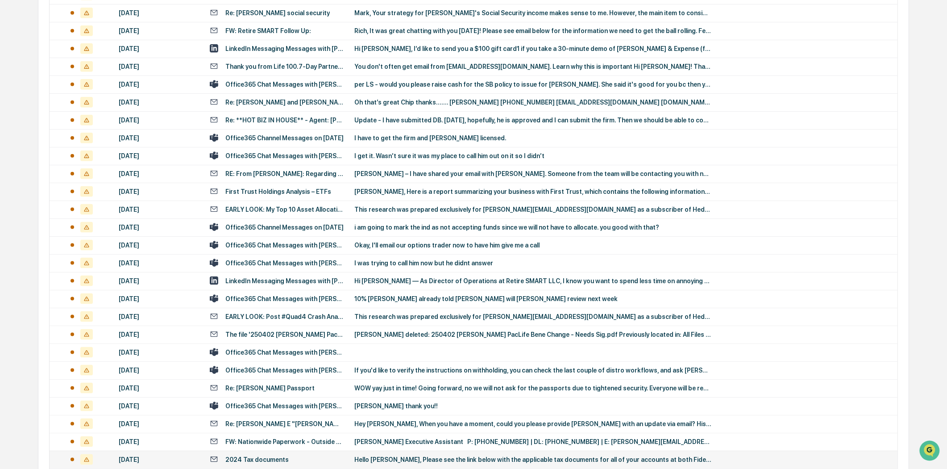
scroll to position [1571, 0]
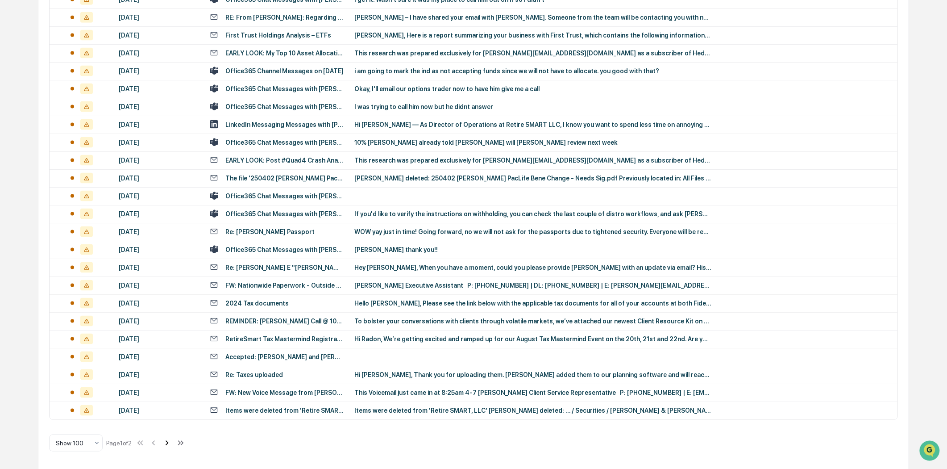
click at [169, 440] on icon at bounding box center [167, 442] width 3 height 5
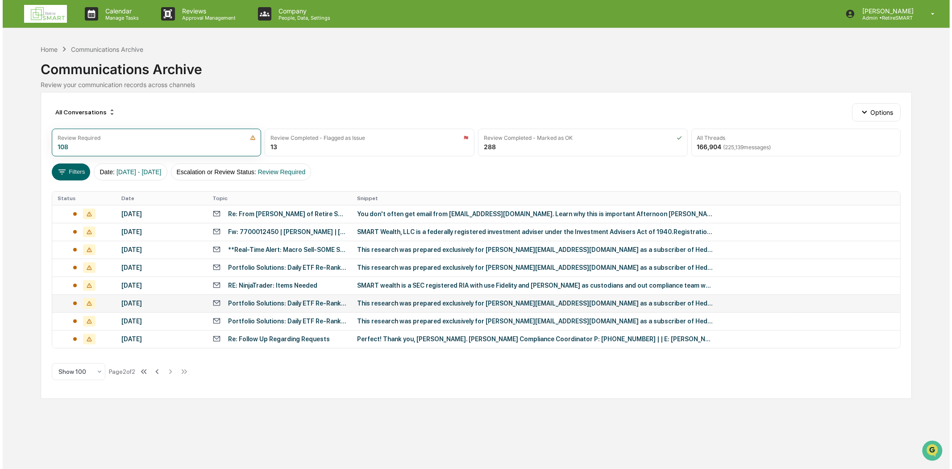
scroll to position [0, 0]
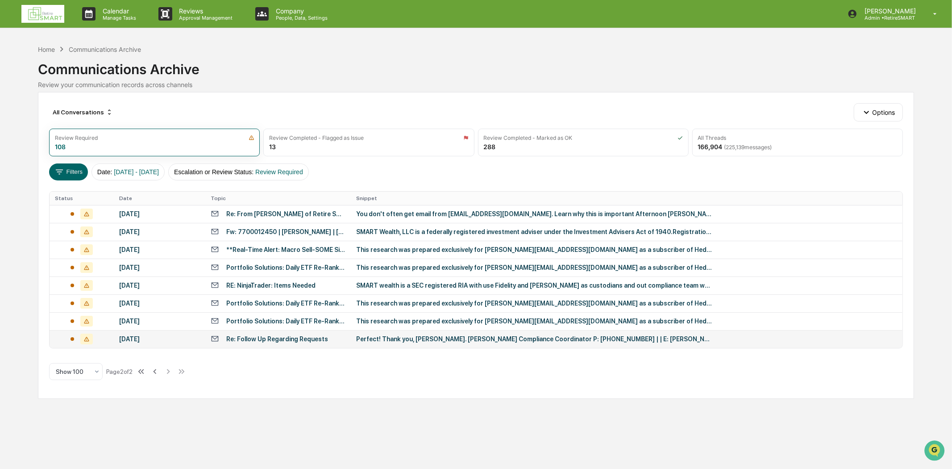
click at [257, 337] on div "Re: Follow Up Regarding Requests" at bounding box center [277, 338] width 102 height 7
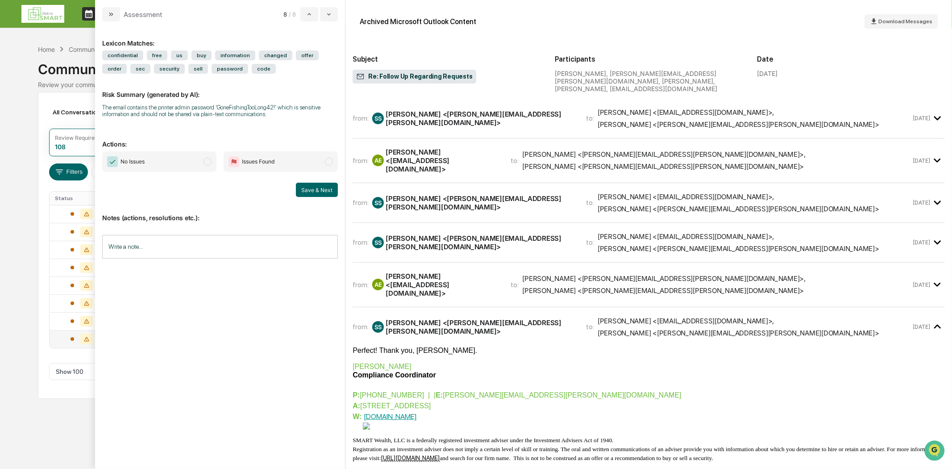
click at [934, 116] on icon "modal" at bounding box center [937, 118] width 7 height 4
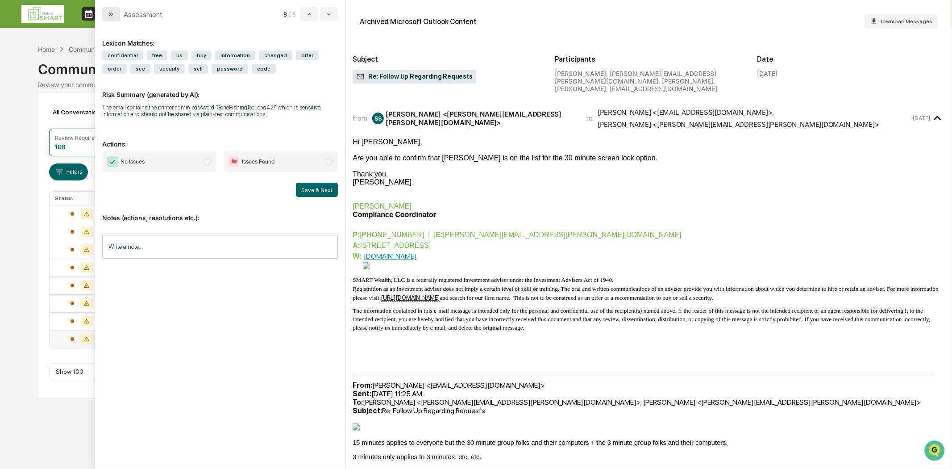
click at [106, 16] on button "modal" at bounding box center [111, 14] width 18 height 14
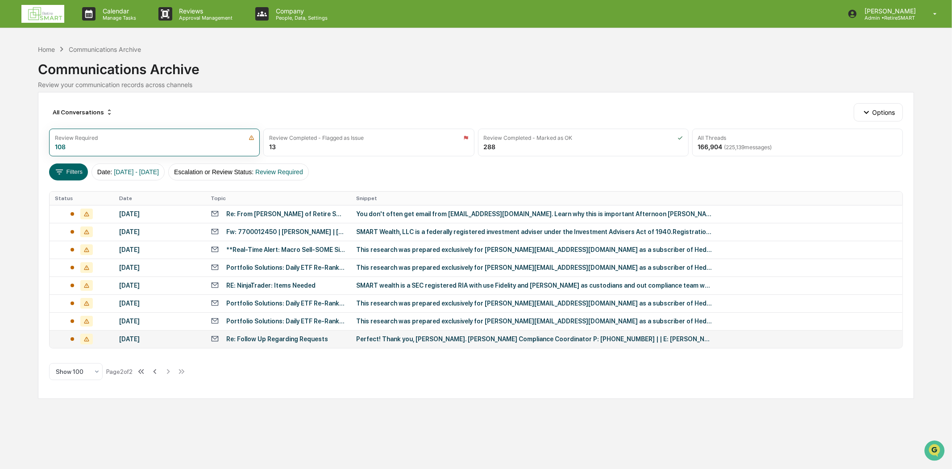
click at [198, 342] on td "[DATE]" at bounding box center [159, 339] width 91 height 18
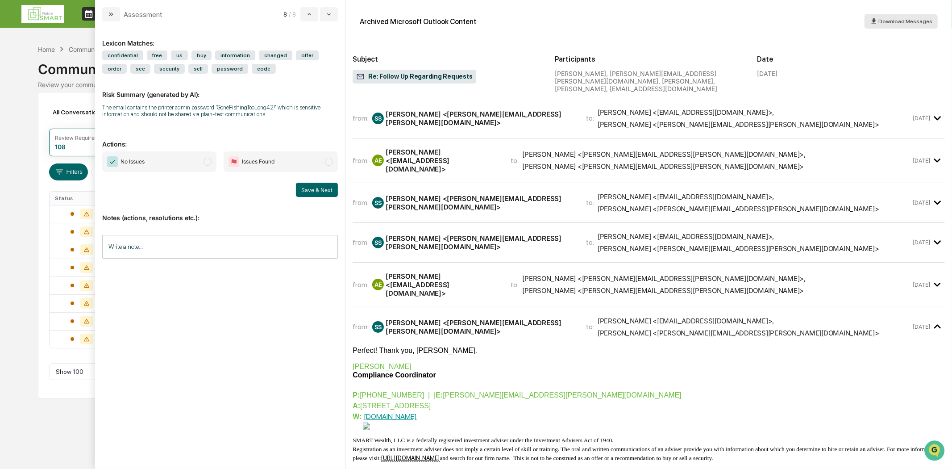
click at [878, 19] on icon "modal" at bounding box center [874, 21] width 8 height 8
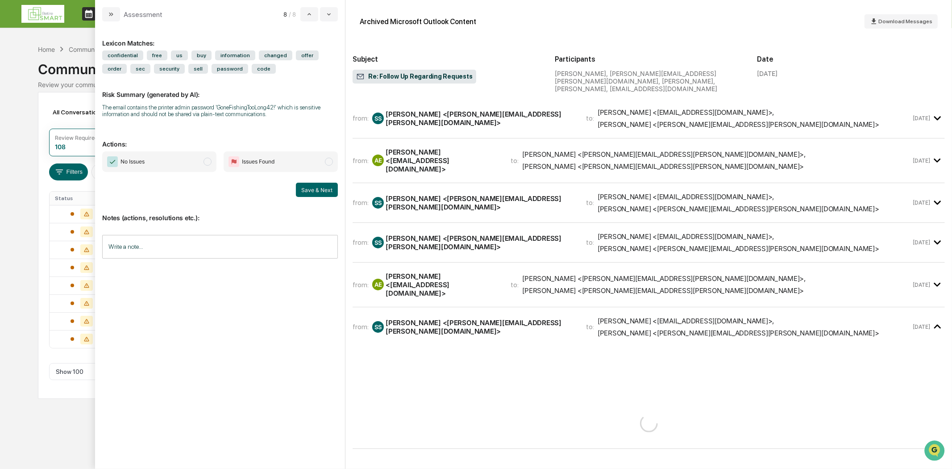
click at [100, 18] on div "Assessment 8 / 8" at bounding box center [220, 10] width 250 height 21
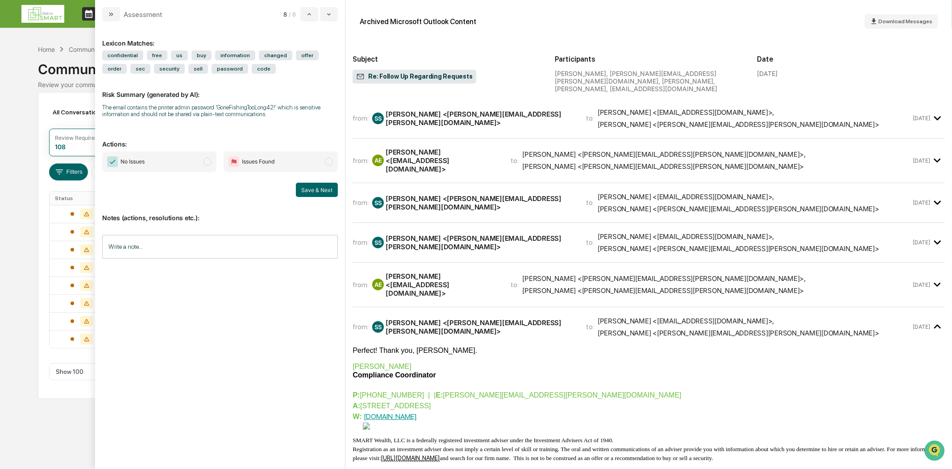
click at [108, 12] on icon "modal" at bounding box center [111, 14] width 7 height 7
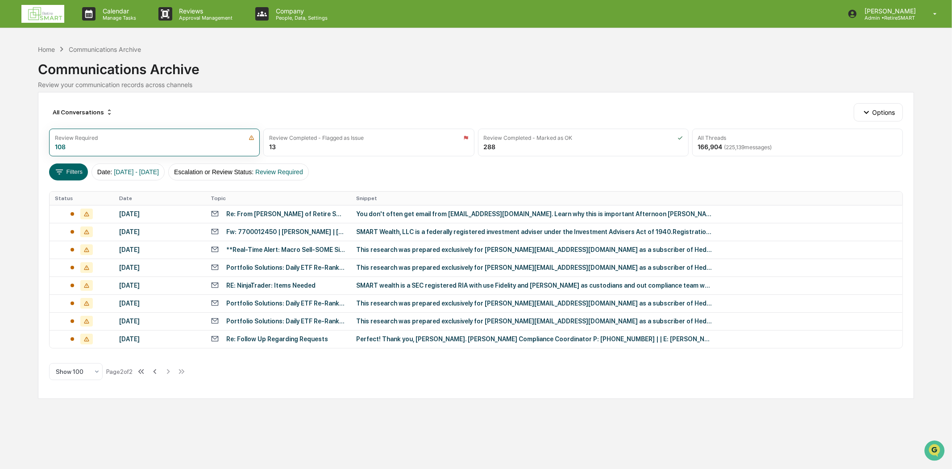
click at [254, 340] on div "Re: Follow Up Regarding Requests" at bounding box center [277, 338] width 102 height 7
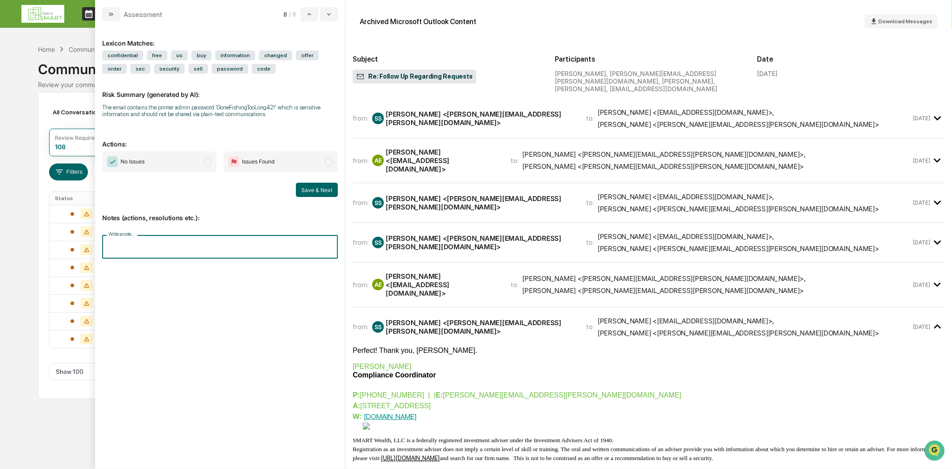
click at [150, 246] on input "Write a note..." at bounding box center [220, 247] width 236 height 24
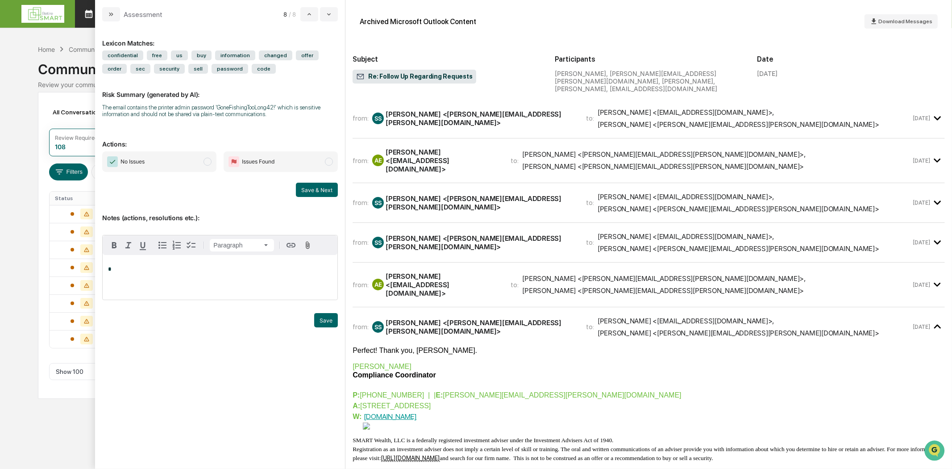
click at [105, 10] on button "modal" at bounding box center [111, 14] width 18 height 14
